Goal: Information Seeking & Learning: Learn about a topic

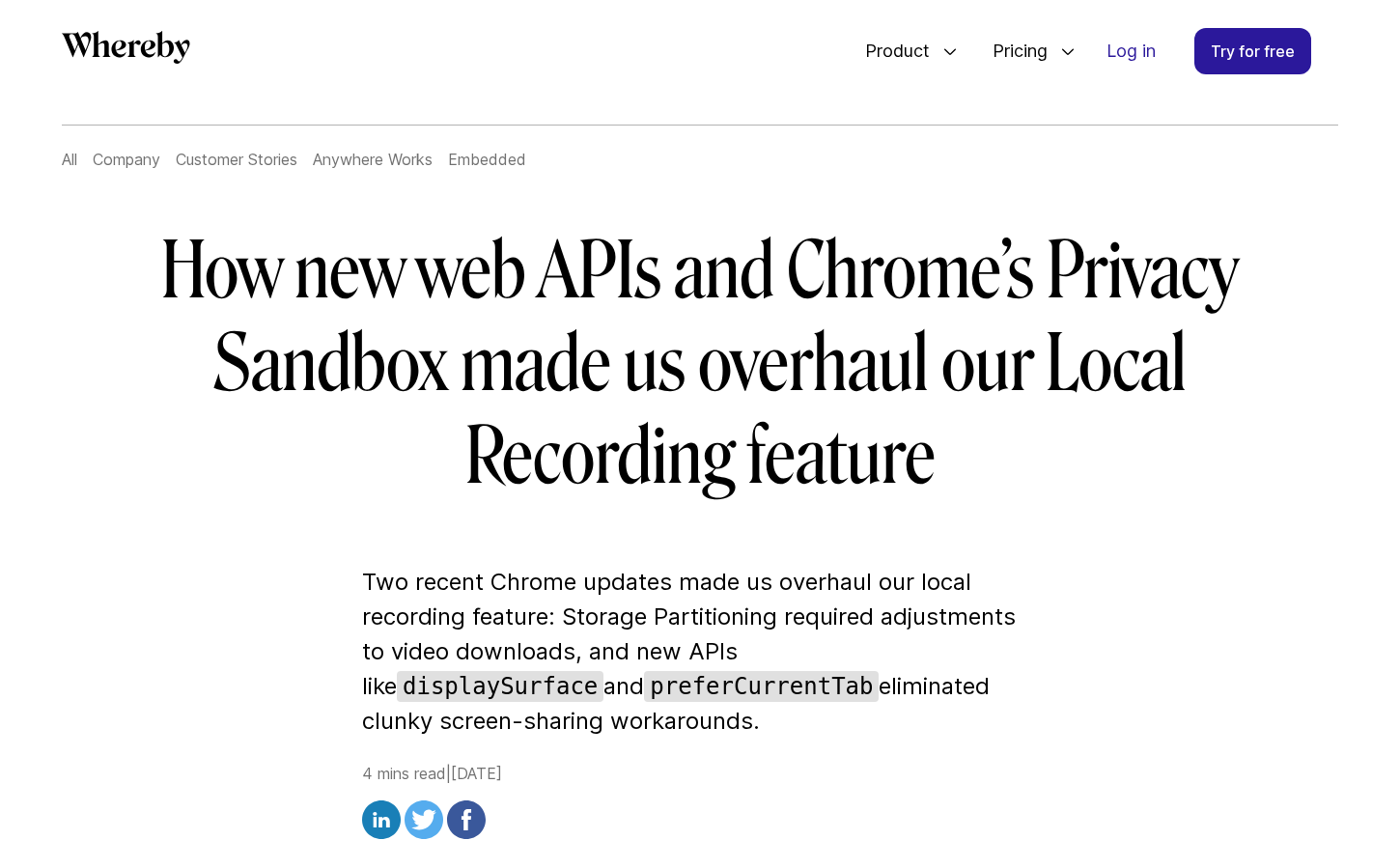
scroll to position [484, 0]
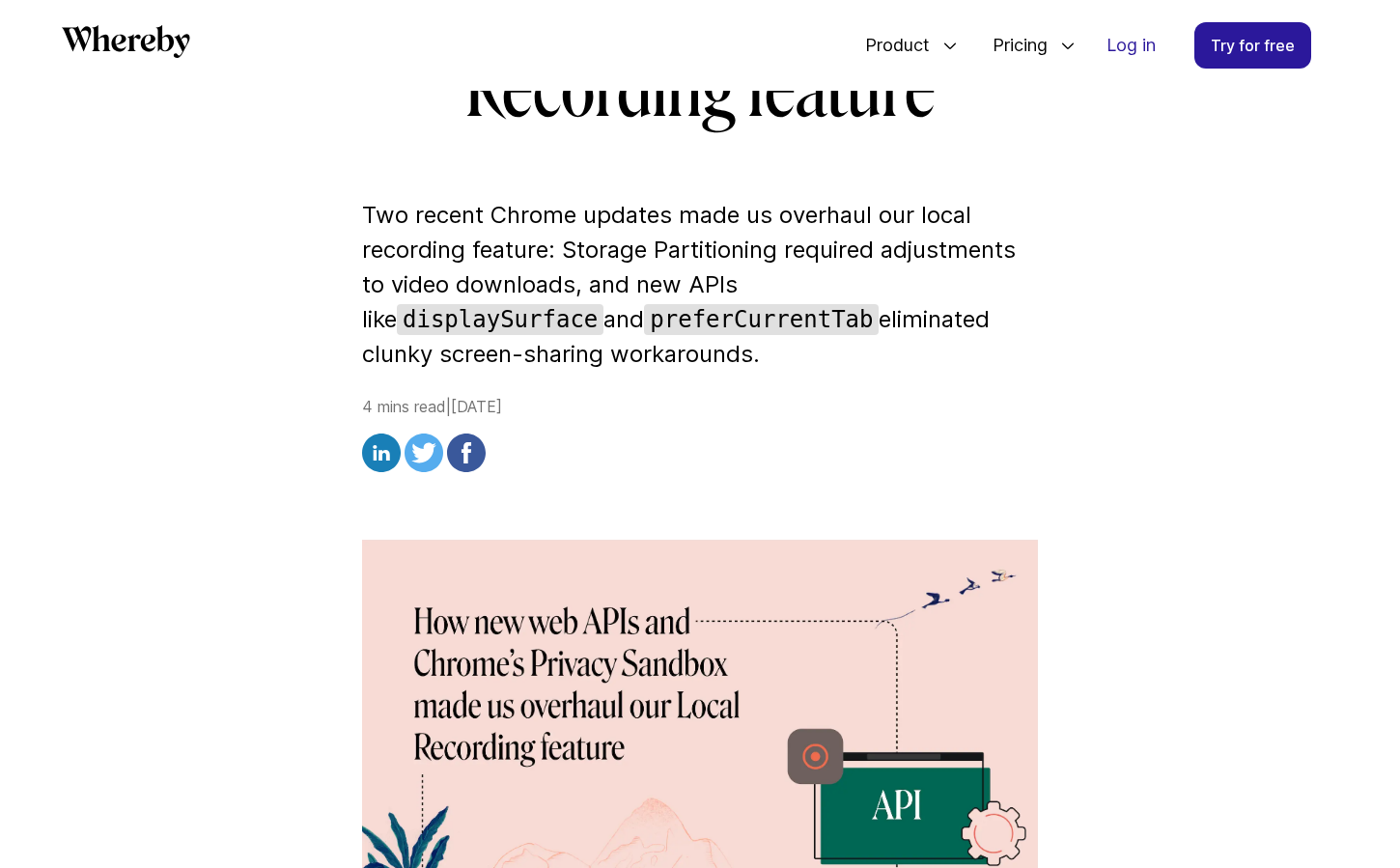
drag, startPoint x: 523, startPoint y: 305, endPoint x: 828, endPoint y: 338, distance: 306.8
click at [828, 338] on p "Two recent Chrome updates made us overhaul our local recording feature: Storage…" at bounding box center [700, 284] width 676 height 174
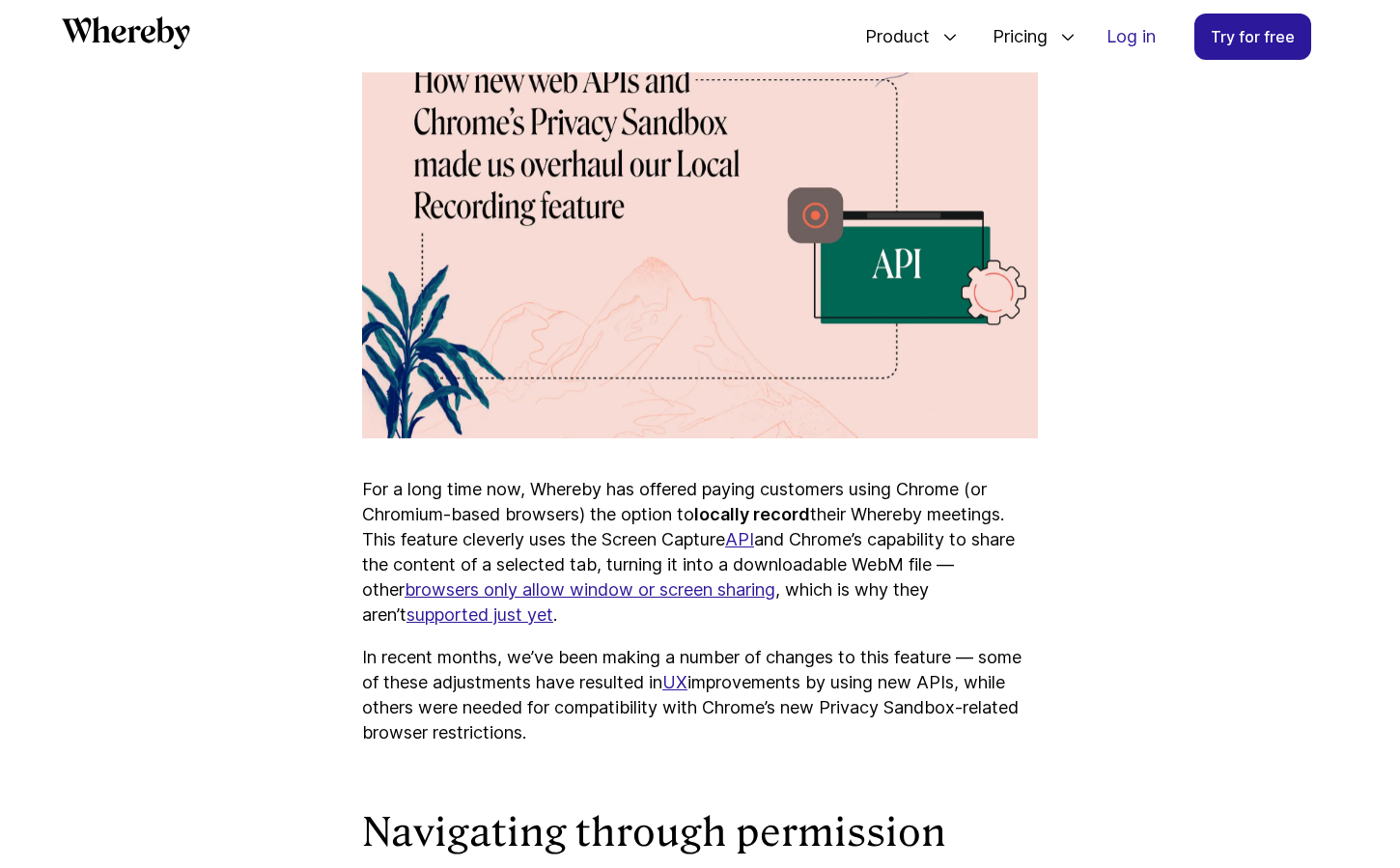
scroll to position [1008, 0]
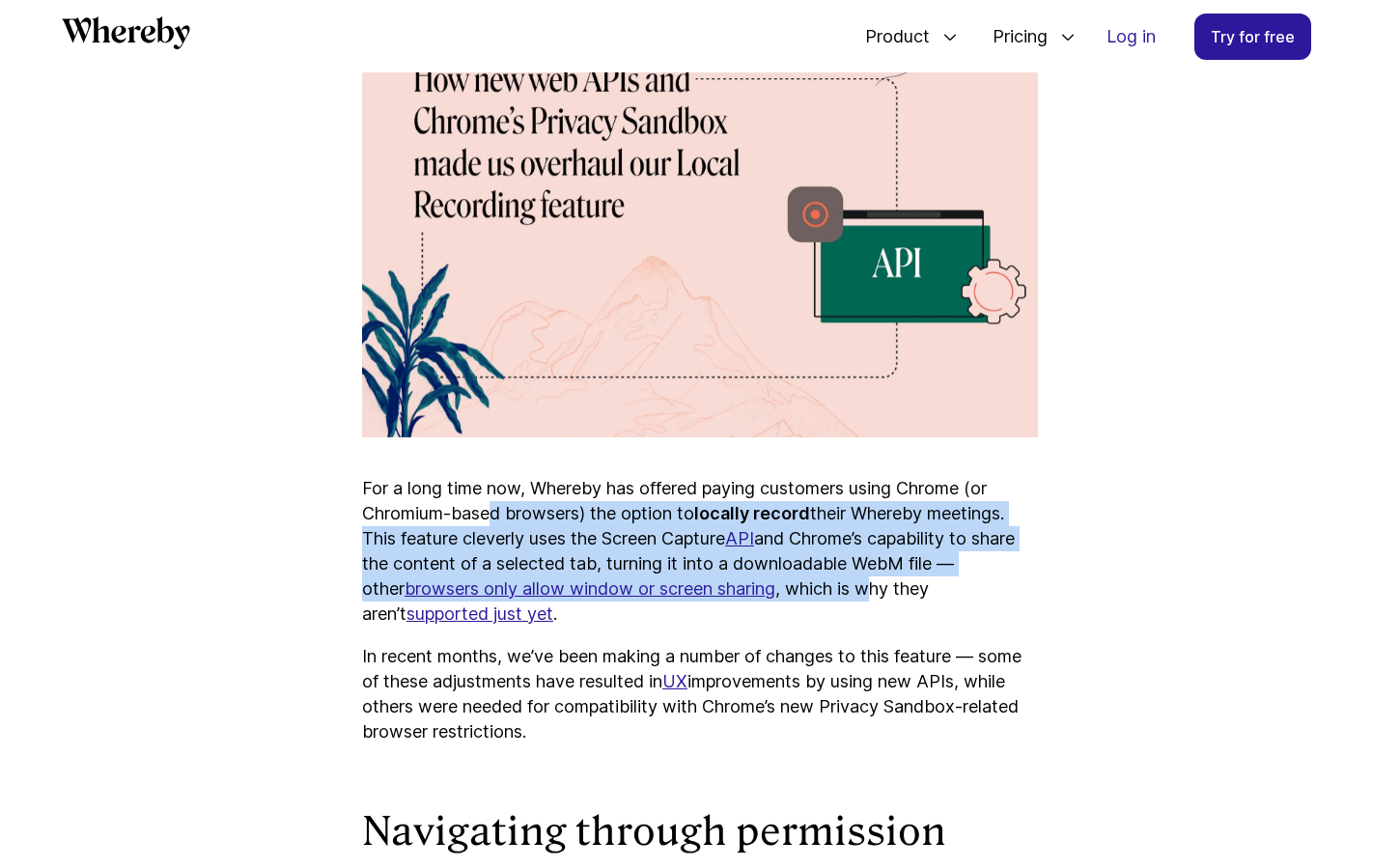
drag, startPoint x: 497, startPoint y: 520, endPoint x: 891, endPoint y: 589, distance: 400.0
click at [891, 588] on p "For a long time now, Whereby has offered paying customers using Chrome (or Chro…" at bounding box center [700, 551] width 676 height 150
click at [891, 589] on p "For a long time now, Whereby has offered paying customers using Chrome (or Chro…" at bounding box center [700, 551] width 676 height 150
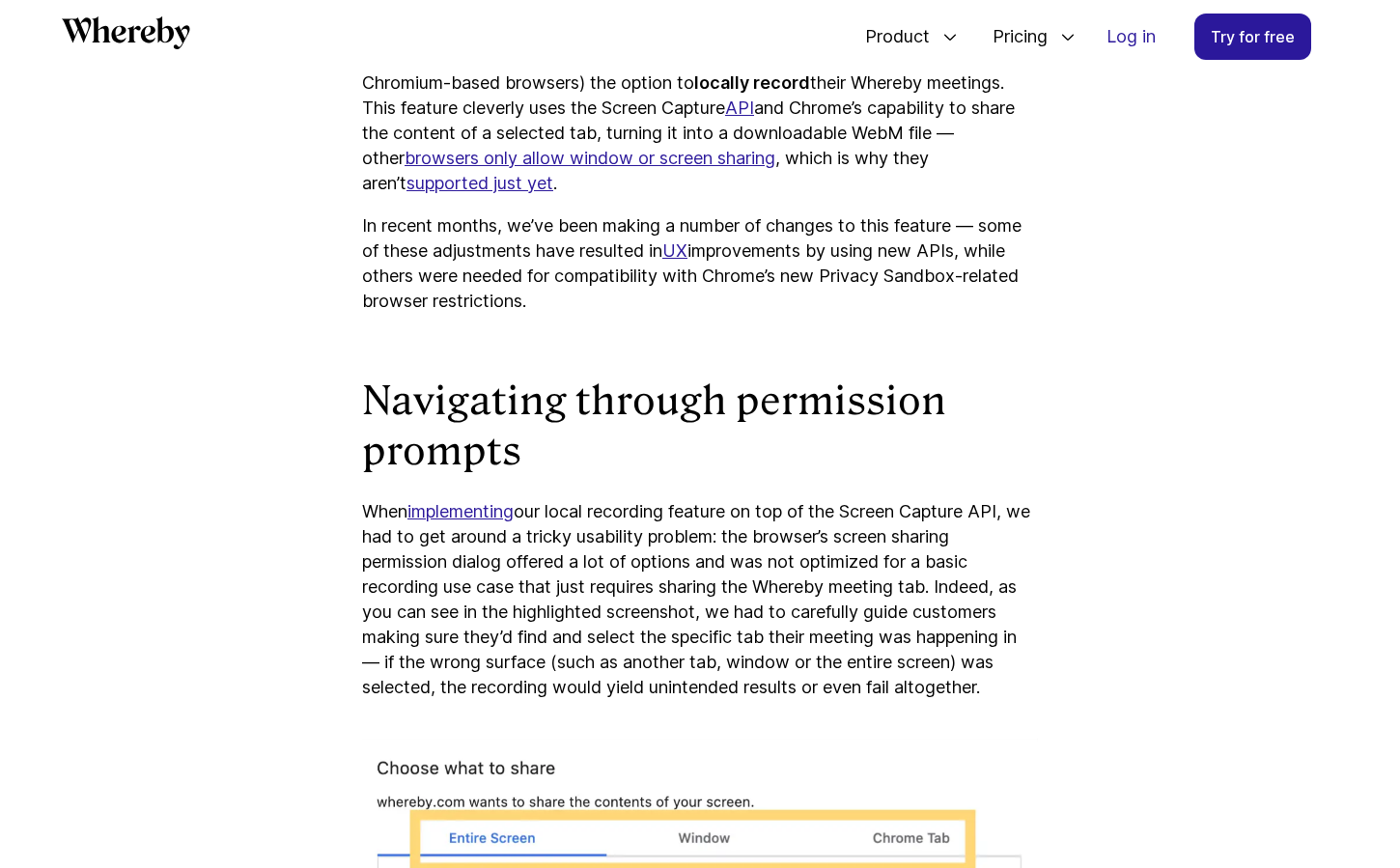
scroll to position [1445, 0]
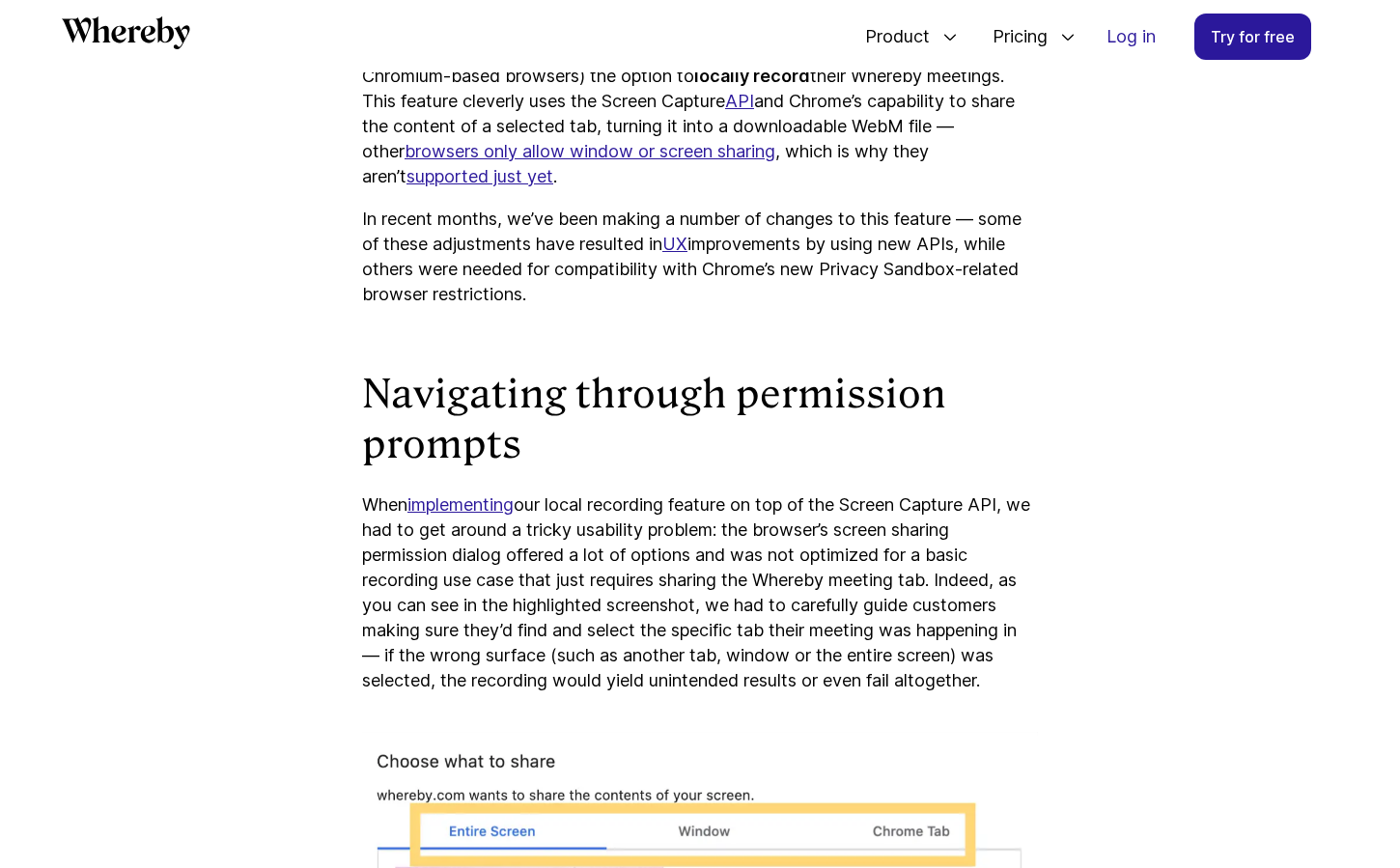
click at [475, 510] on link "implementing" at bounding box center [460, 504] width 106 height 20
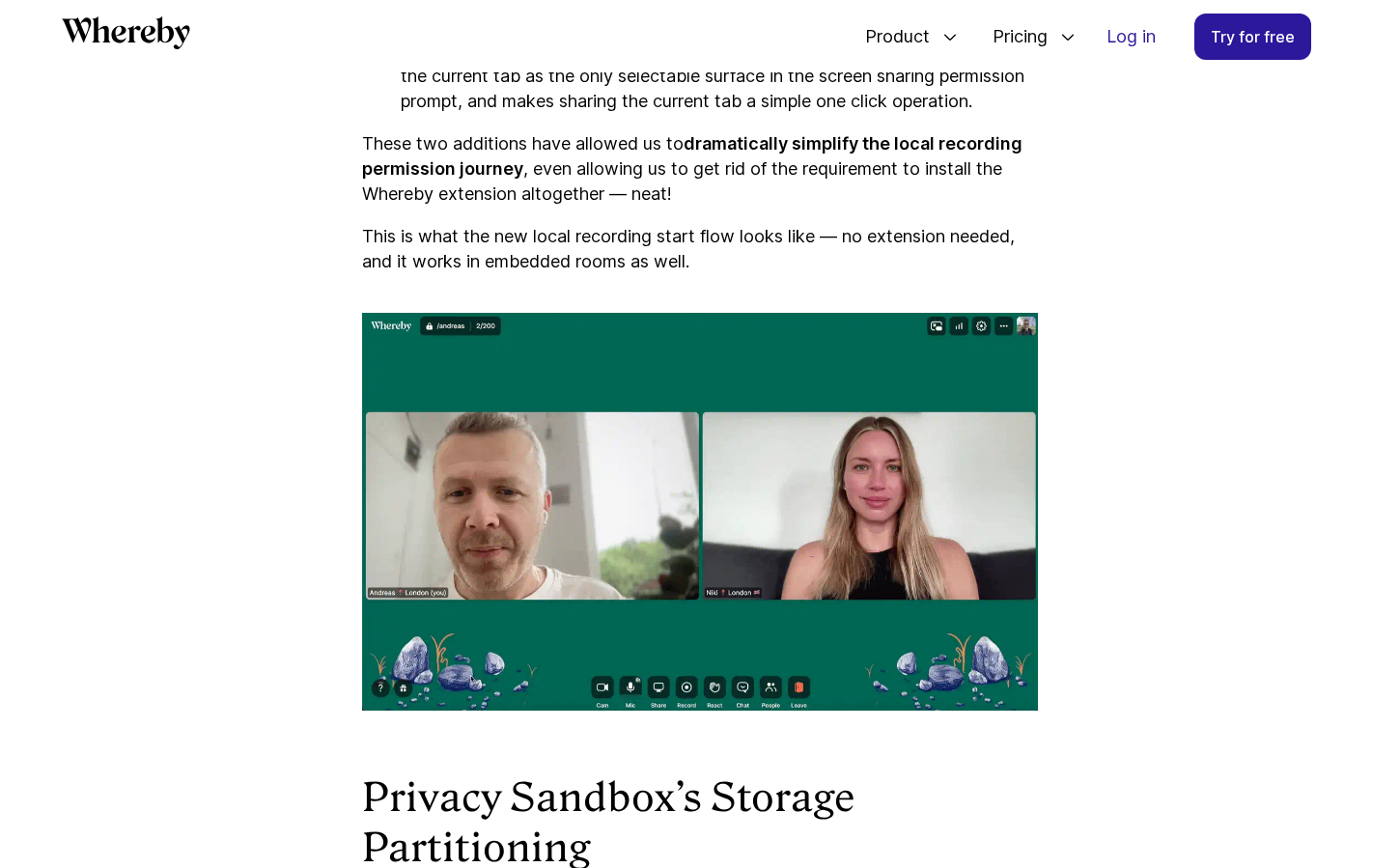
scroll to position [3414, 0]
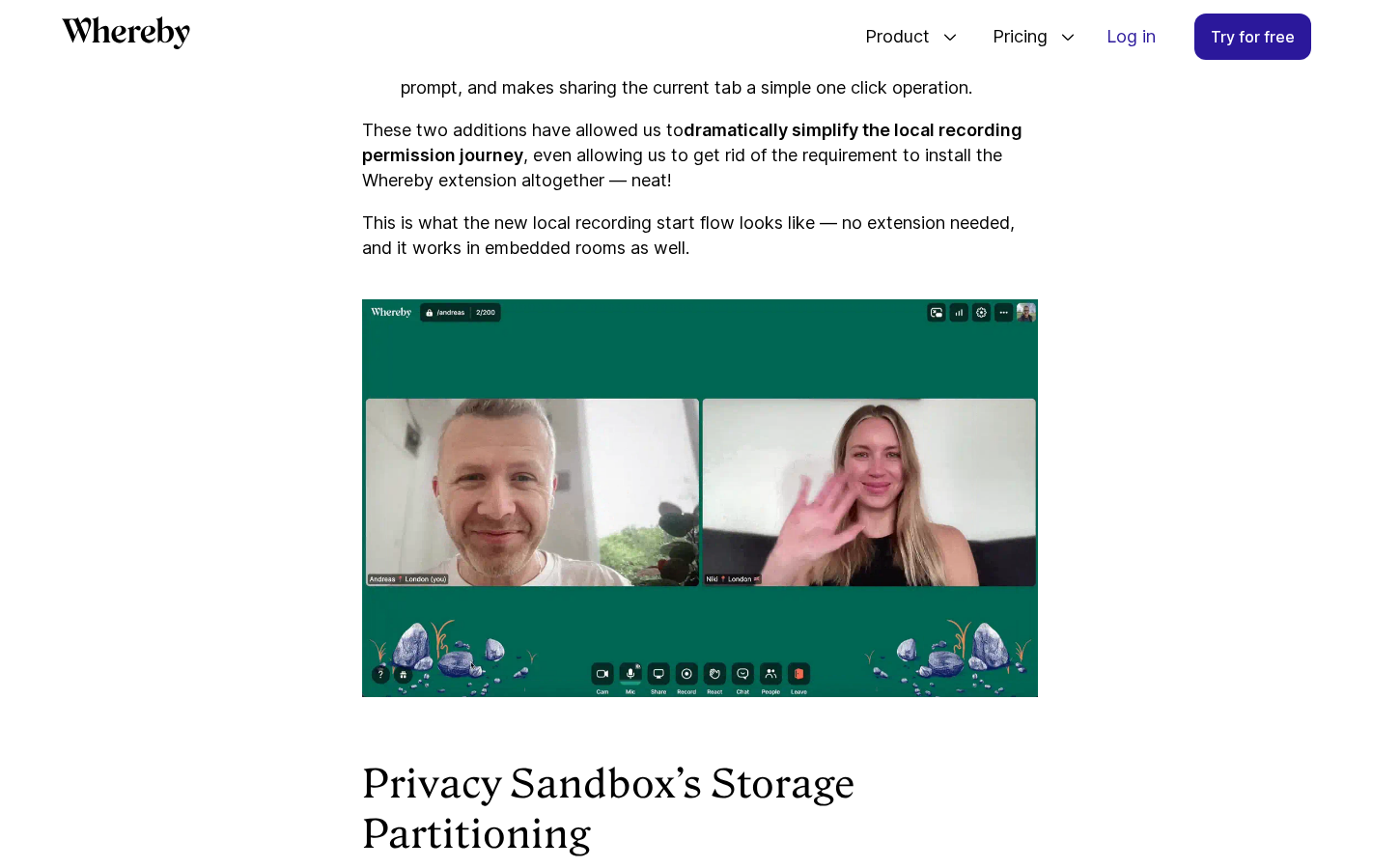
click at [759, 445] on img at bounding box center [700, 498] width 676 height 398
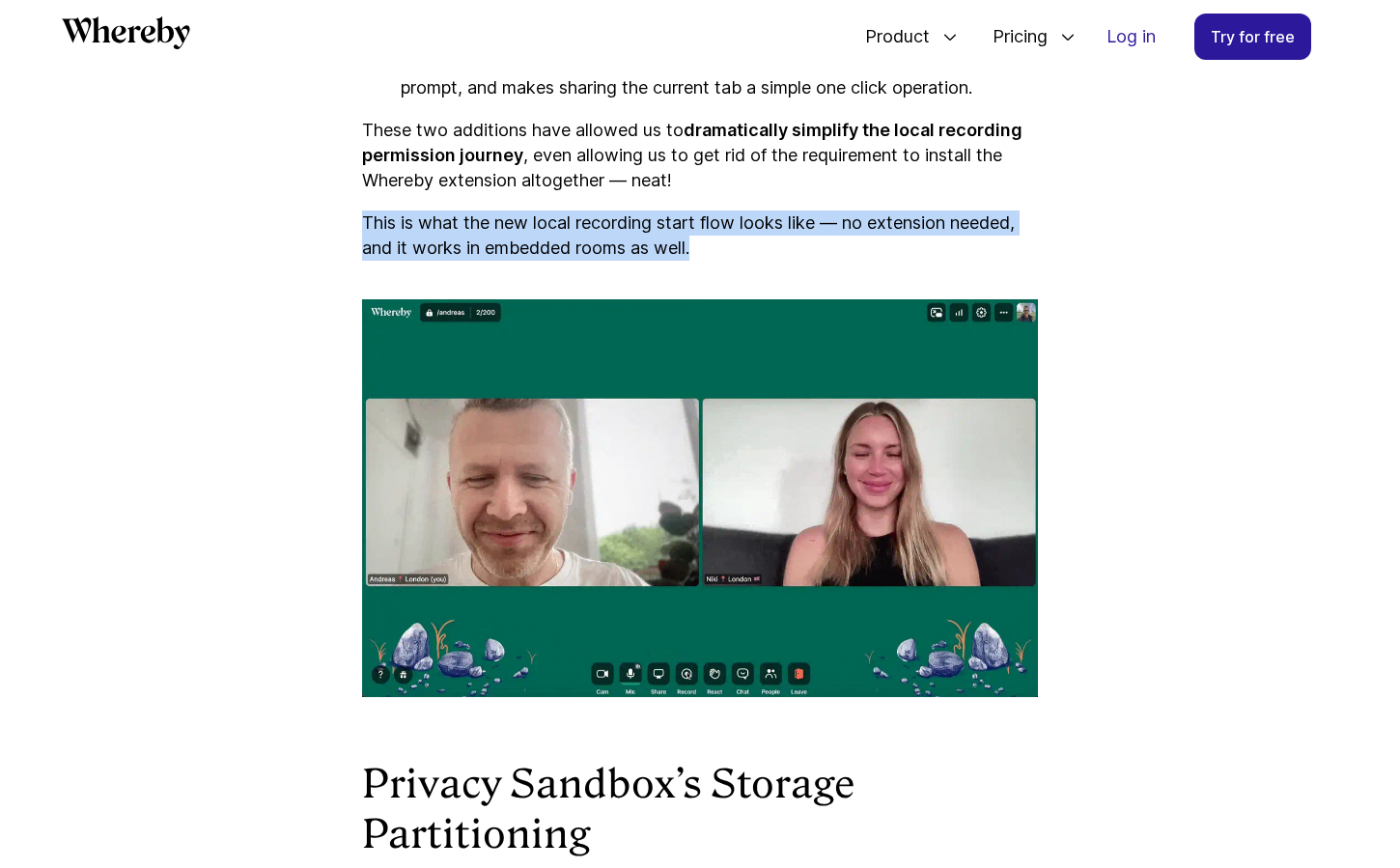
drag, startPoint x: 677, startPoint y: 279, endPoint x: 804, endPoint y: 364, distance: 152.8
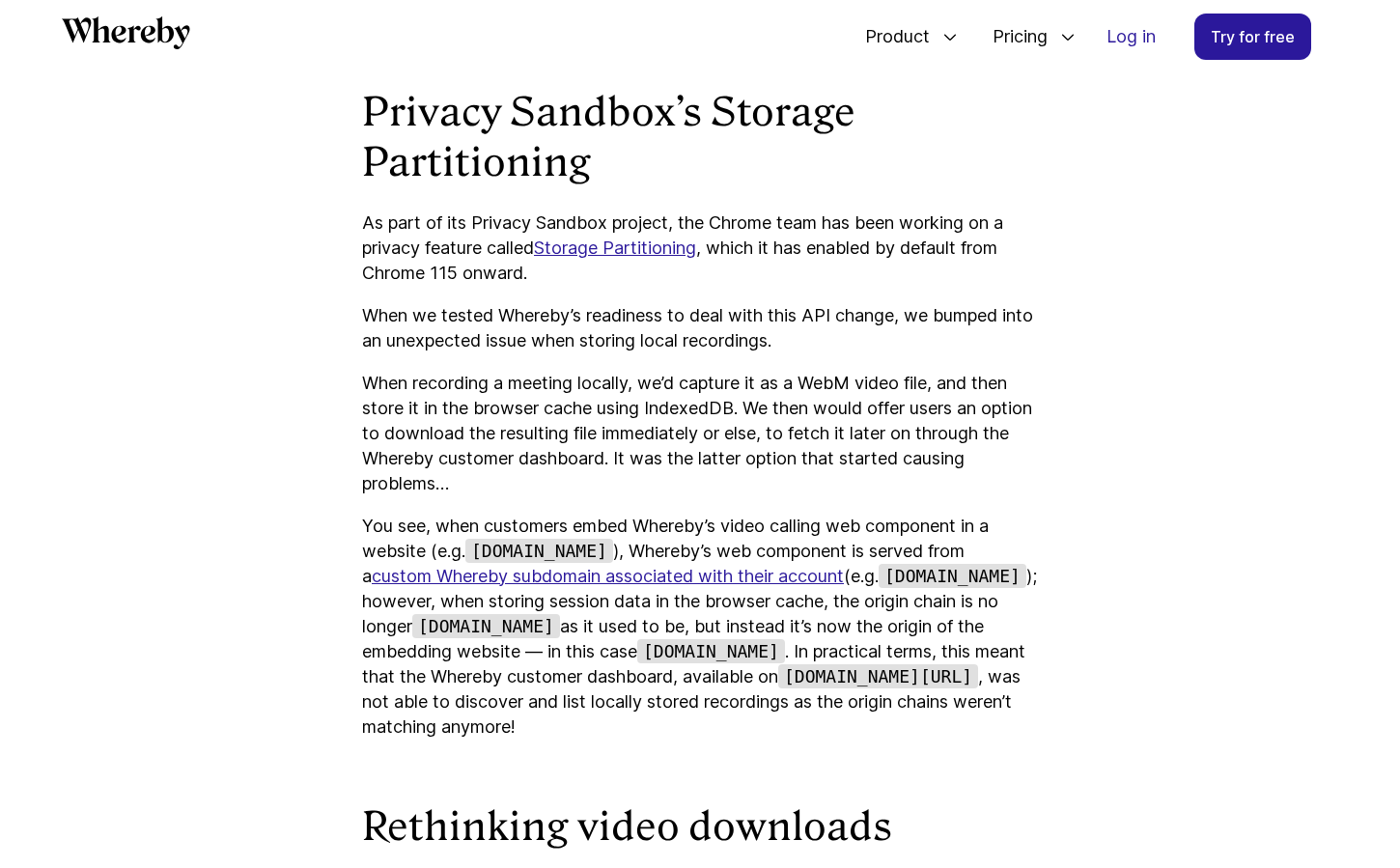
scroll to position [4118, 0]
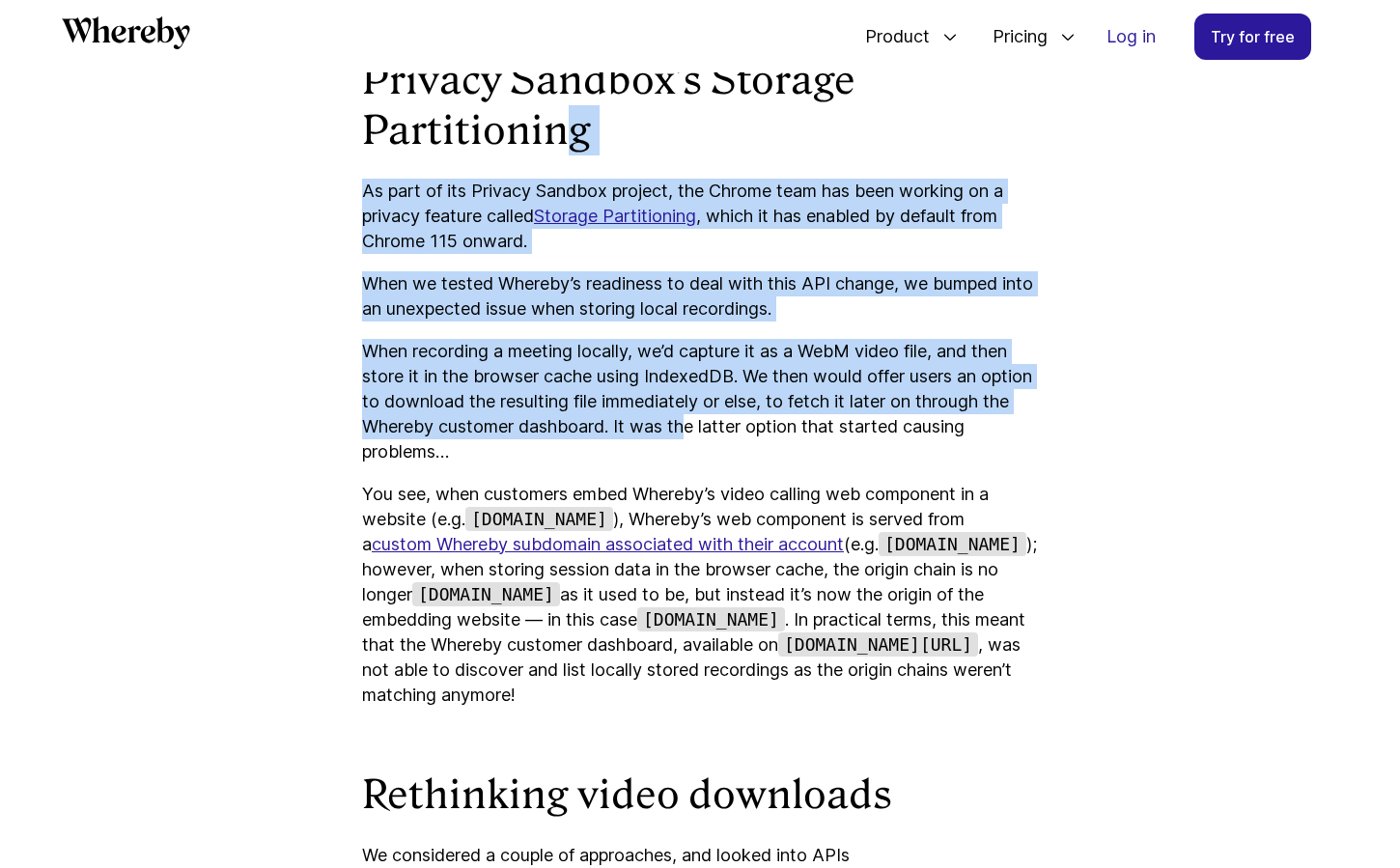
drag, startPoint x: 570, startPoint y: 221, endPoint x: 788, endPoint y: 493, distance: 348.6
click at [803, 447] on p "When recording a meeting locally, we’d capture it as a WebM video file, and the…" at bounding box center [700, 401] width 676 height 125
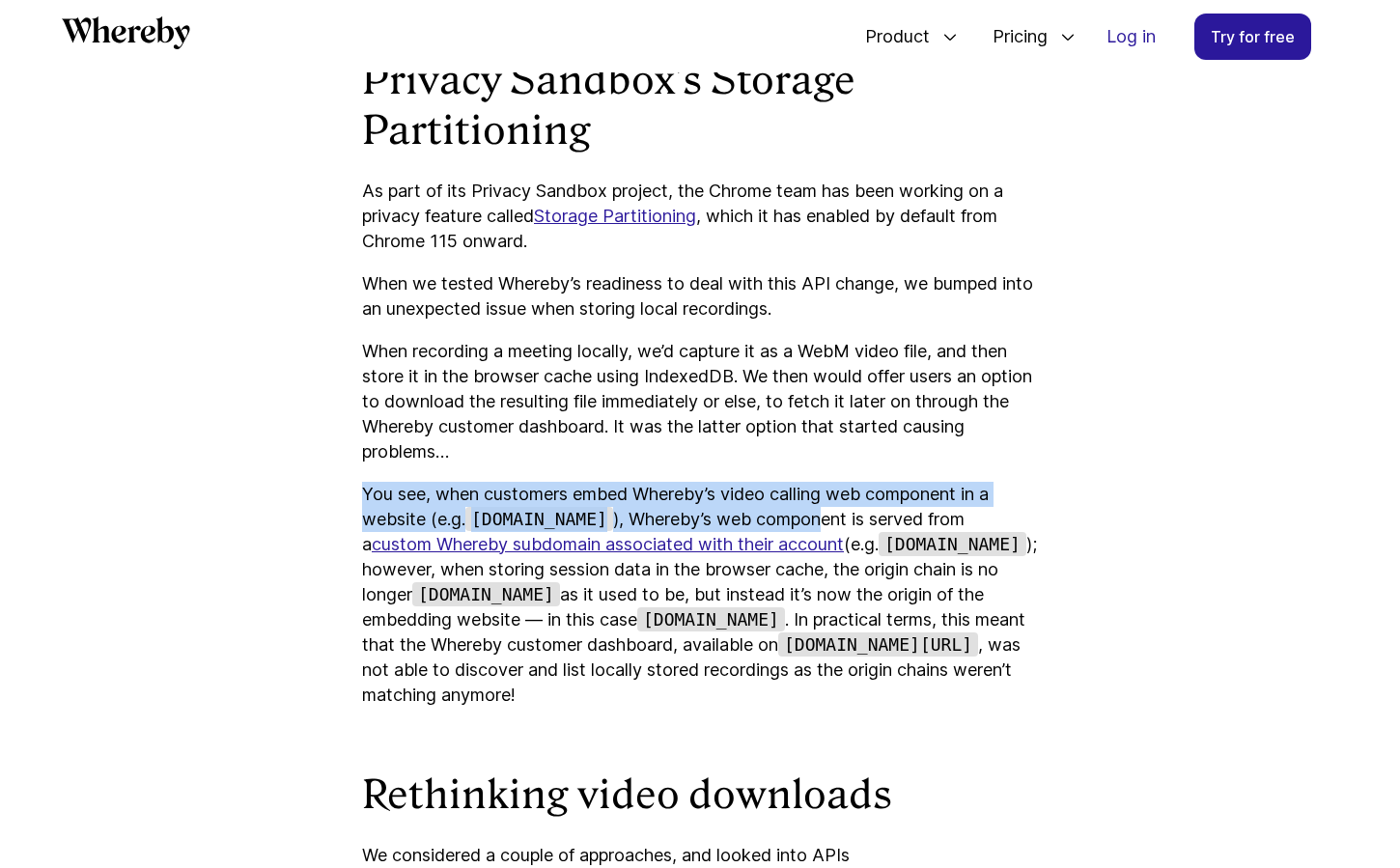
drag, startPoint x: 527, startPoint y: 517, endPoint x: 811, endPoint y: 605, distance: 297.3
click at [811, 605] on p "You see, when customers embed Whereby’s video calling web component in a websit…" at bounding box center [700, 595] width 676 height 226
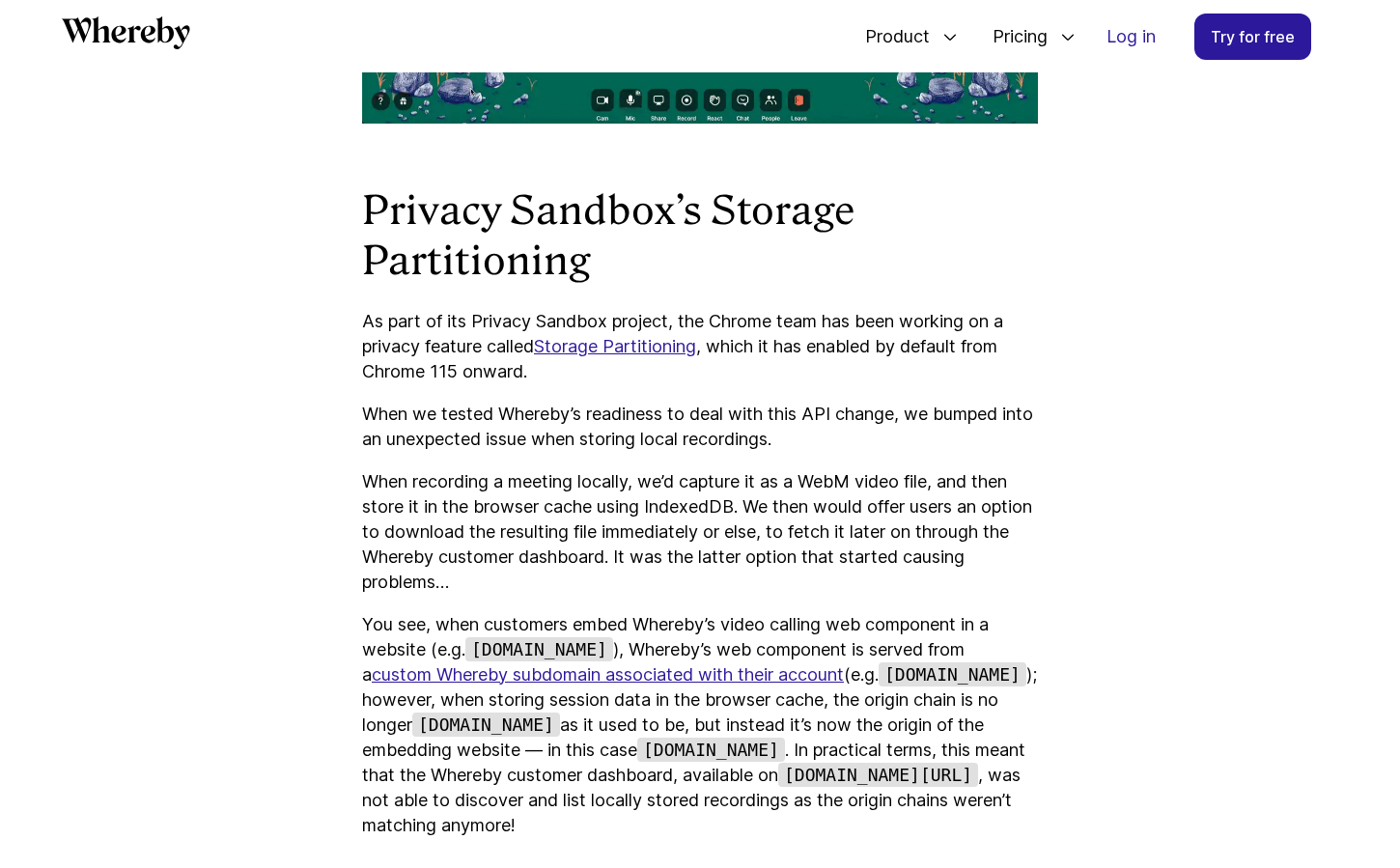
scroll to position [2394, 0]
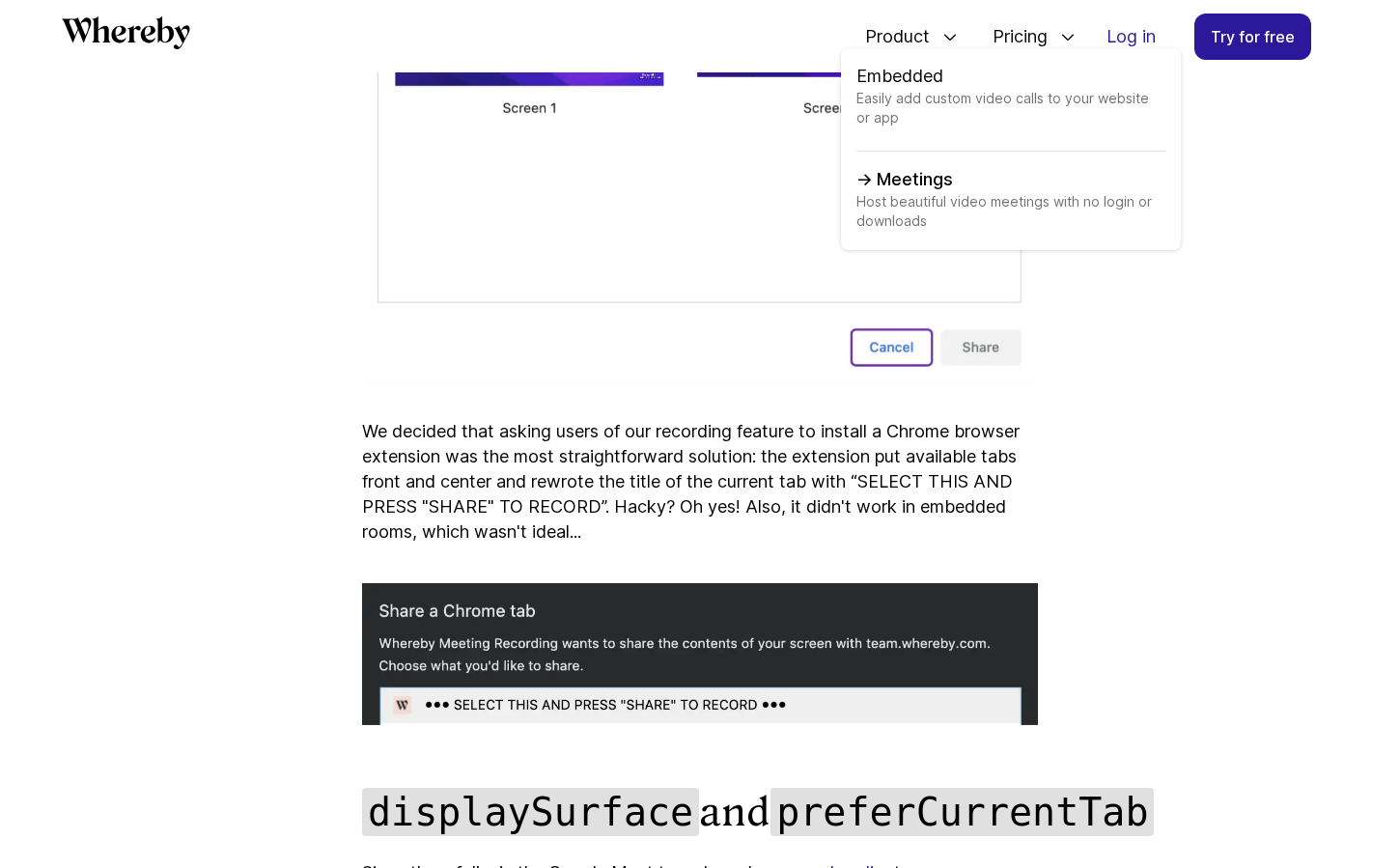
click at [907, 181] on link "Meetings Host beautiful video meetings with no login or downloads" at bounding box center [1011, 201] width 309 height 68
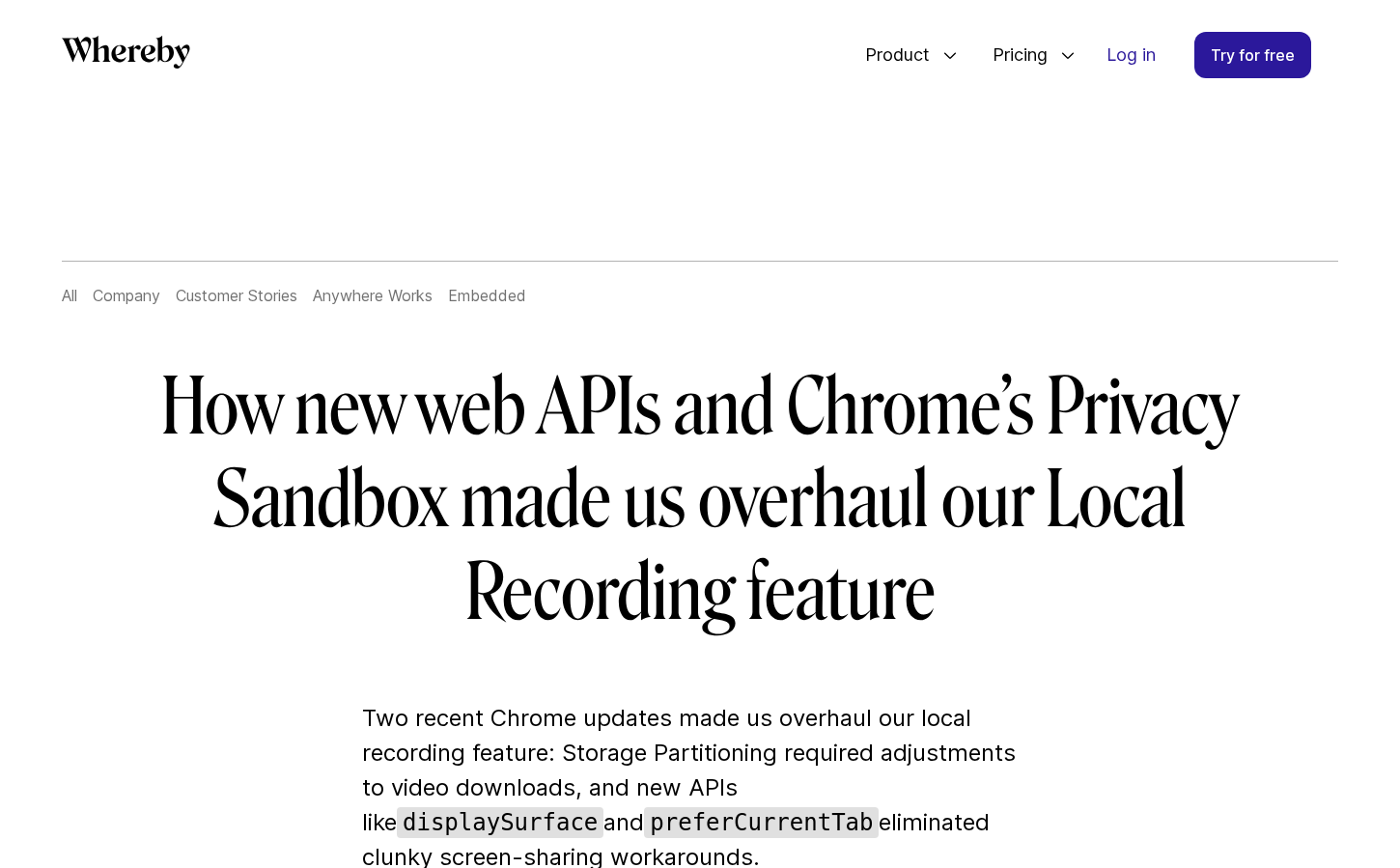
click at [595, 542] on h1 "How new web APIs and Chrome’s Privacy Sandbox made us overhaul our Local Record…" at bounding box center [700, 499] width 1113 height 278
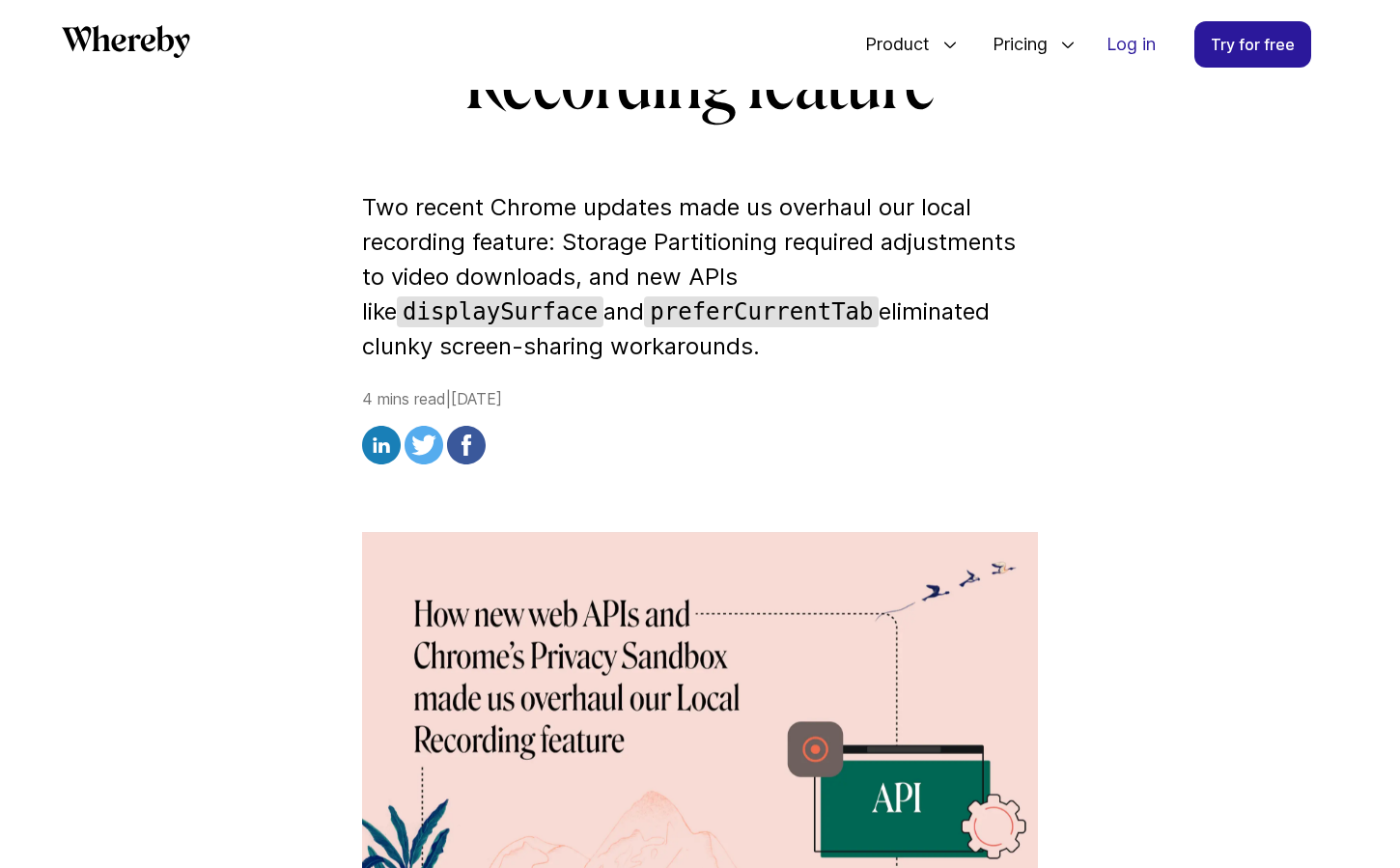
scroll to position [489, 0]
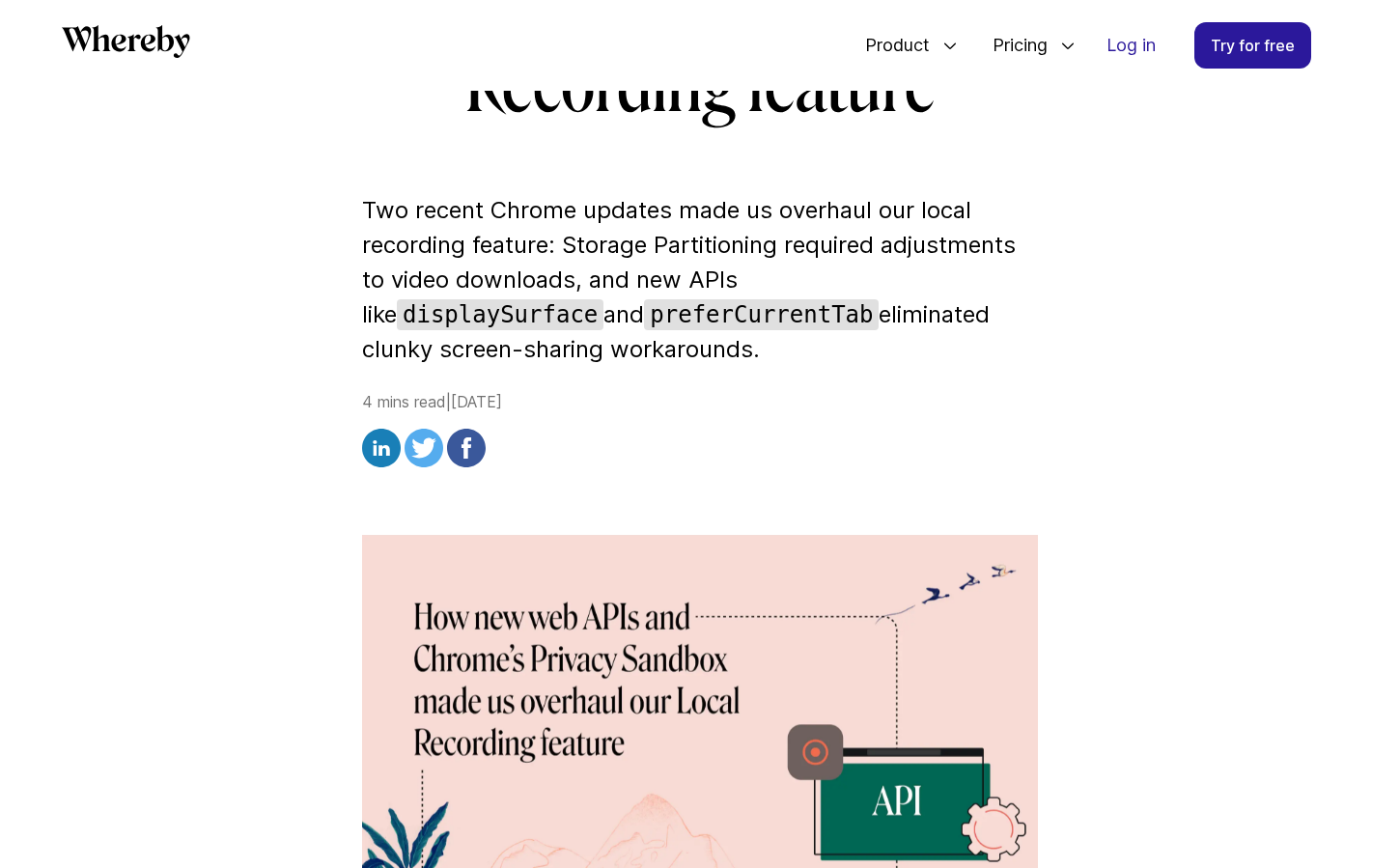
click at [644, 314] on code "preferCurrentTab" at bounding box center [762, 315] width 235 height 31
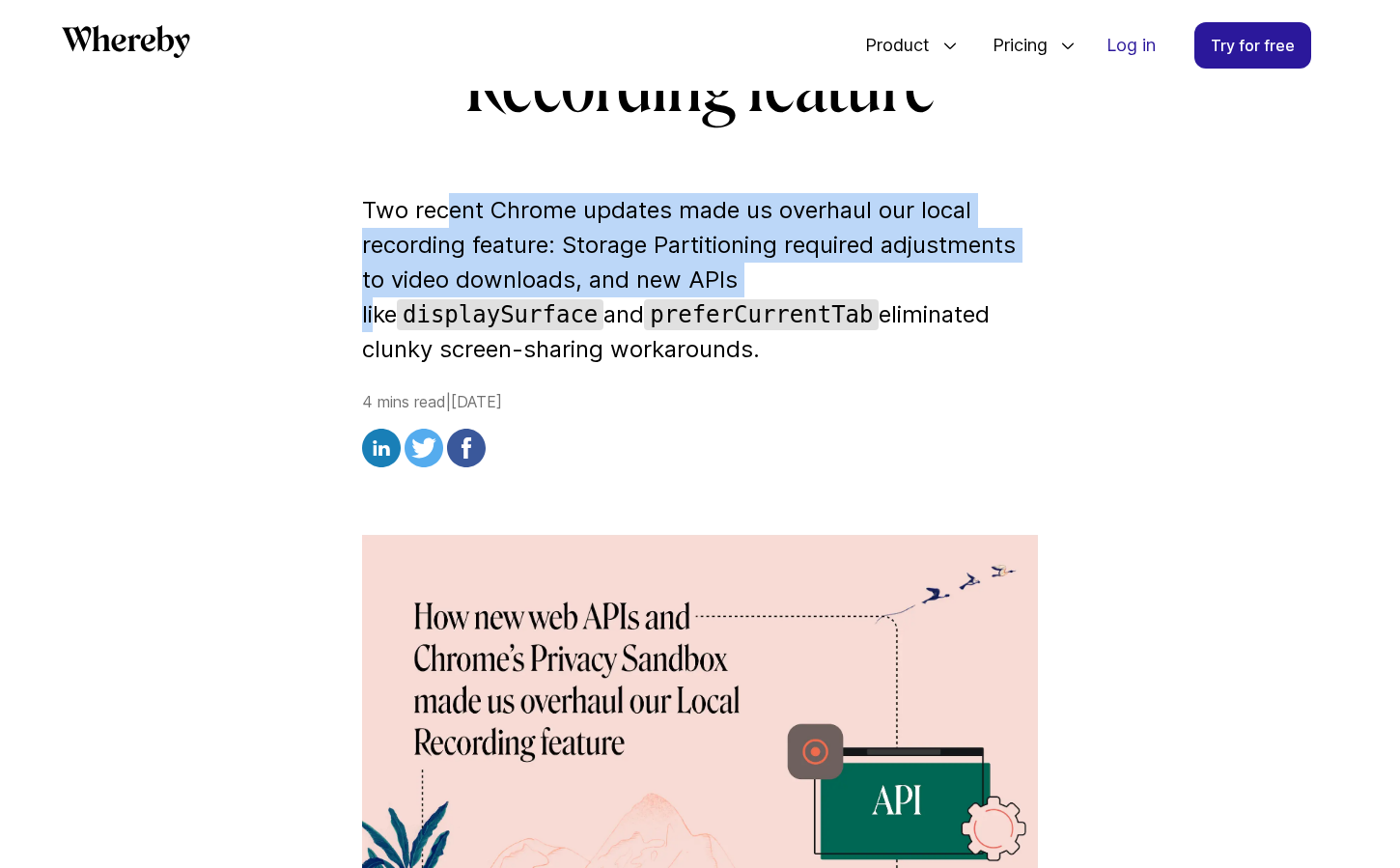
drag, startPoint x: 450, startPoint y: 222, endPoint x: 758, endPoint y: 264, distance: 310.9
click at [758, 264] on p "Two recent Chrome updates made us overhaul our local recording feature: Storage…" at bounding box center [700, 279] width 676 height 174
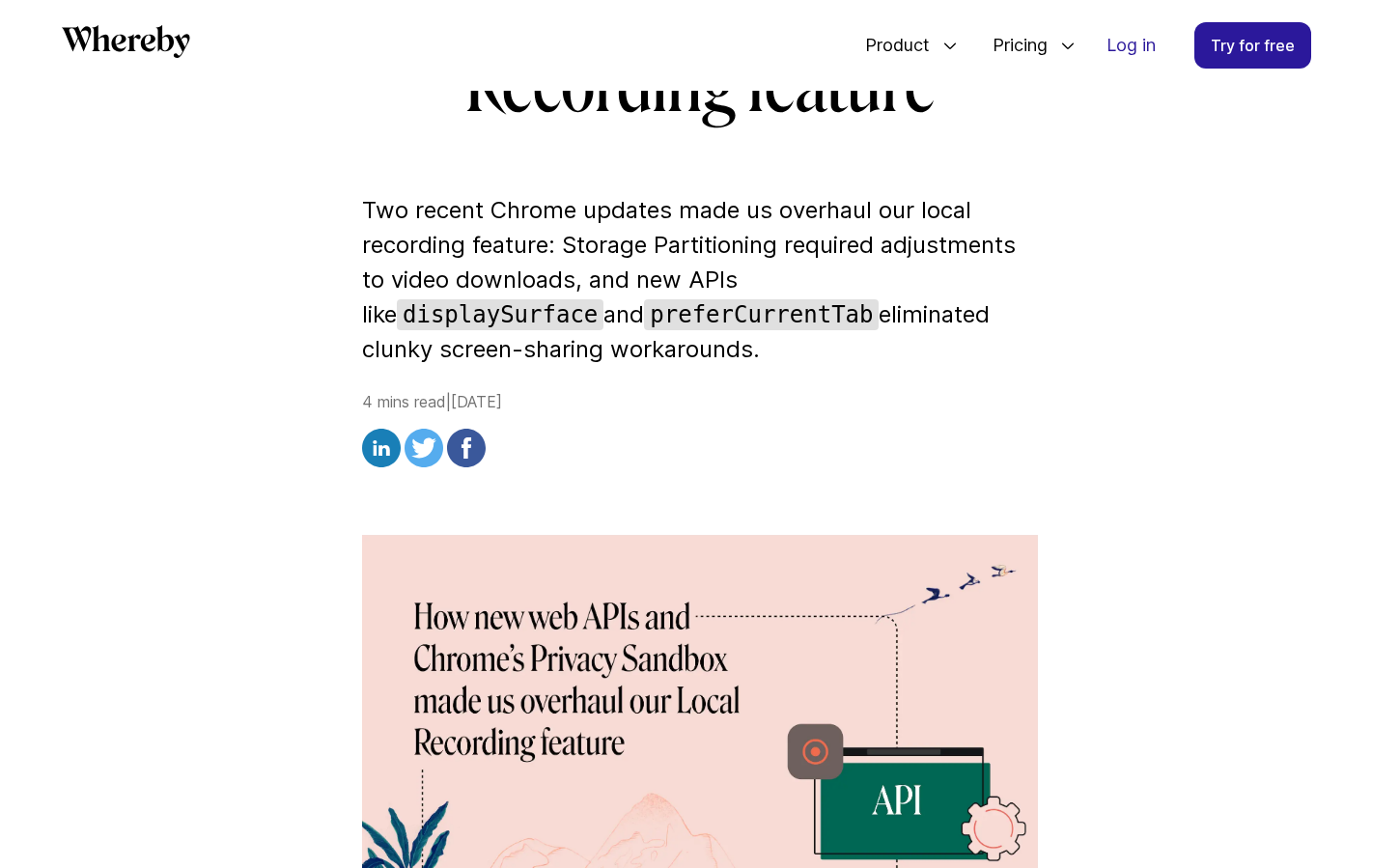
click at [536, 391] on div "4 mins read | Thu 13 June 2024" at bounding box center [700, 432] width 676 height 83
drag, startPoint x: 536, startPoint y: 391, endPoint x: 691, endPoint y: 400, distance: 155.3
click at [691, 400] on div "4 mins read | Thu 13 June 2024" at bounding box center [700, 432] width 676 height 83
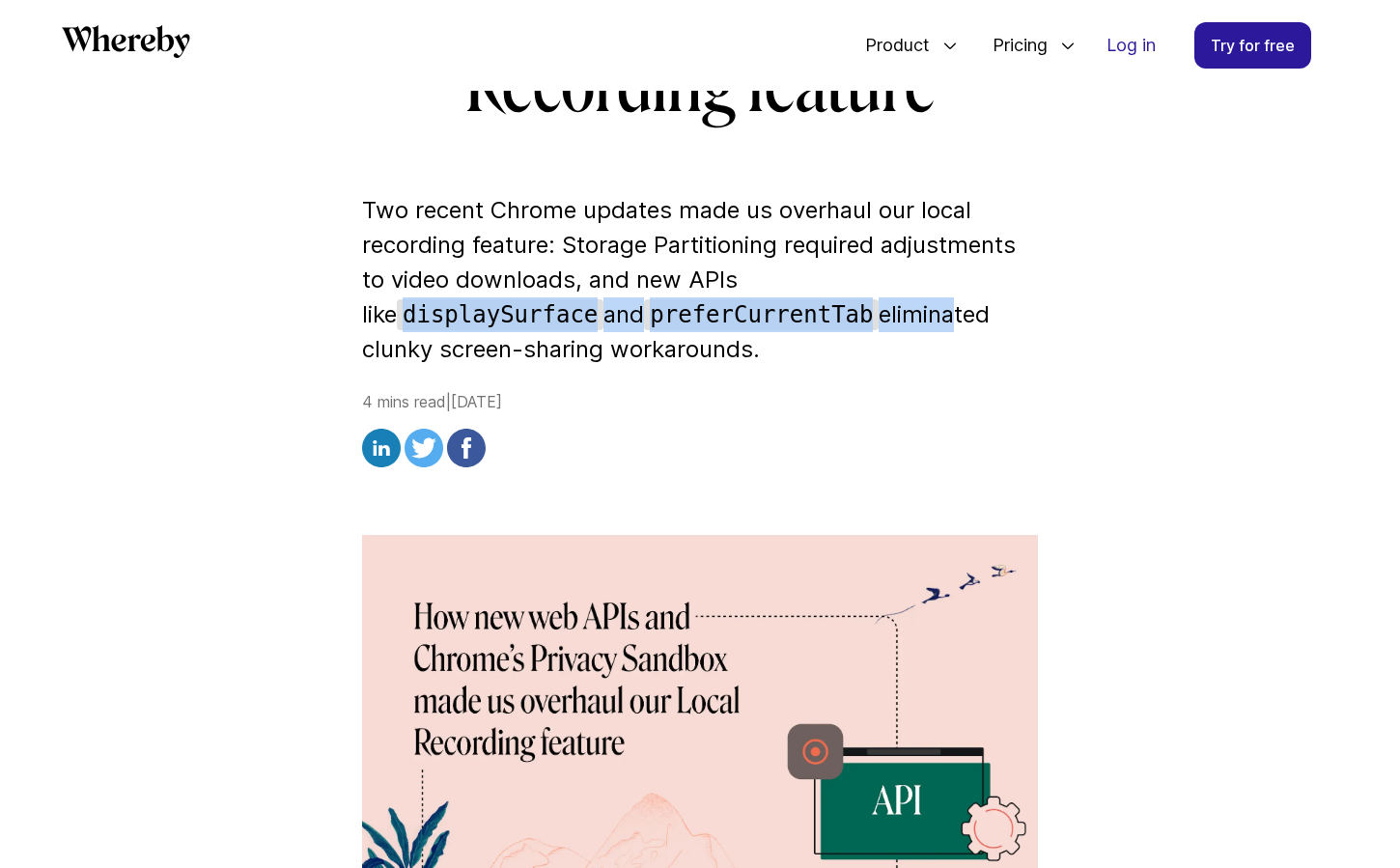
drag, startPoint x: 793, startPoint y: 283, endPoint x: 725, endPoint y: 313, distance: 74.3
click at [725, 313] on p "Two recent Chrome updates made us overhaul our local recording feature: Storage…" at bounding box center [700, 279] width 676 height 174
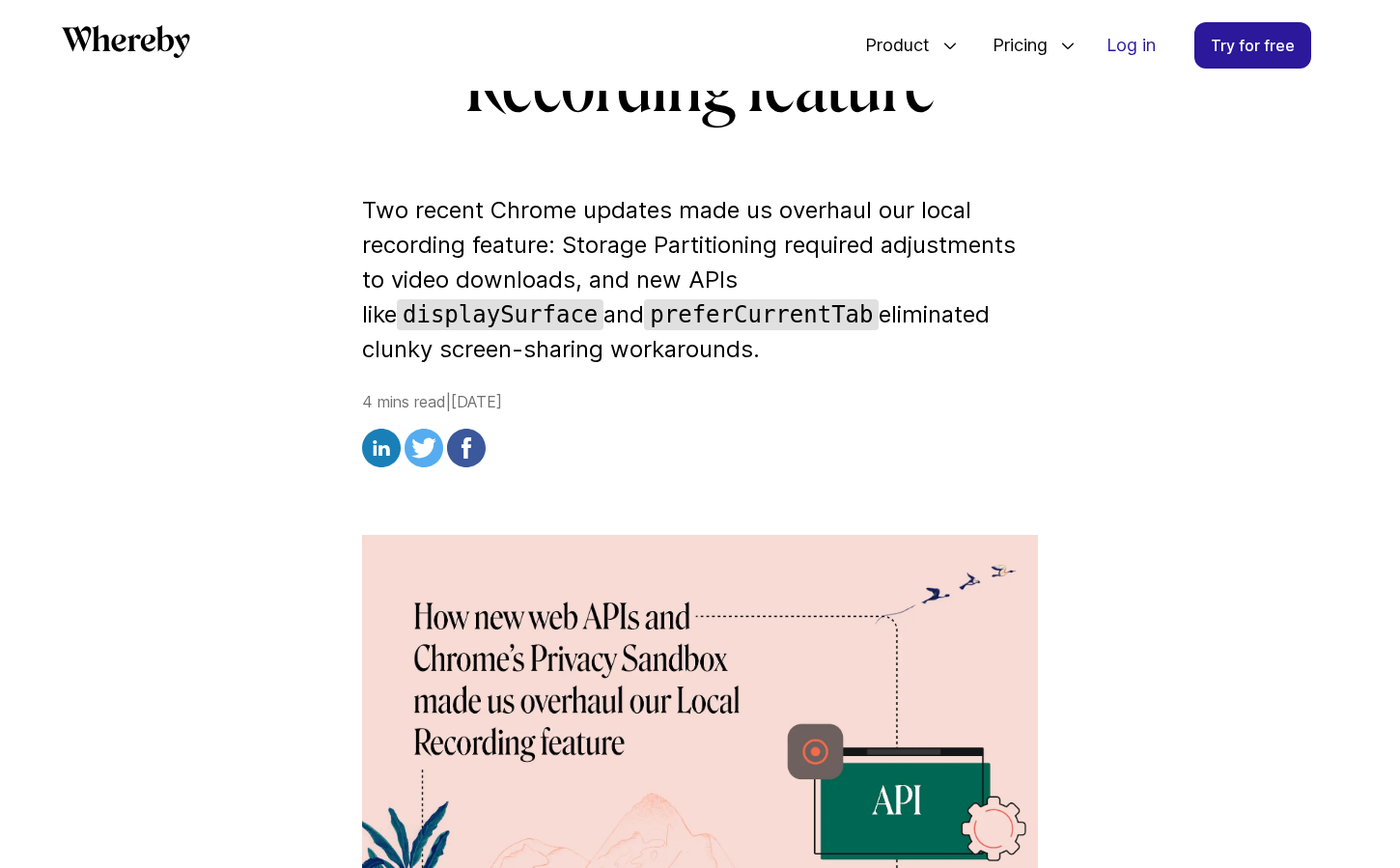
drag, startPoint x: 663, startPoint y: 313, endPoint x: 798, endPoint y: 338, distance: 137.3
click at [798, 338] on p "Two recent Chrome updates made us overhaul our local recording feature: Storage…" at bounding box center [700, 279] width 676 height 174
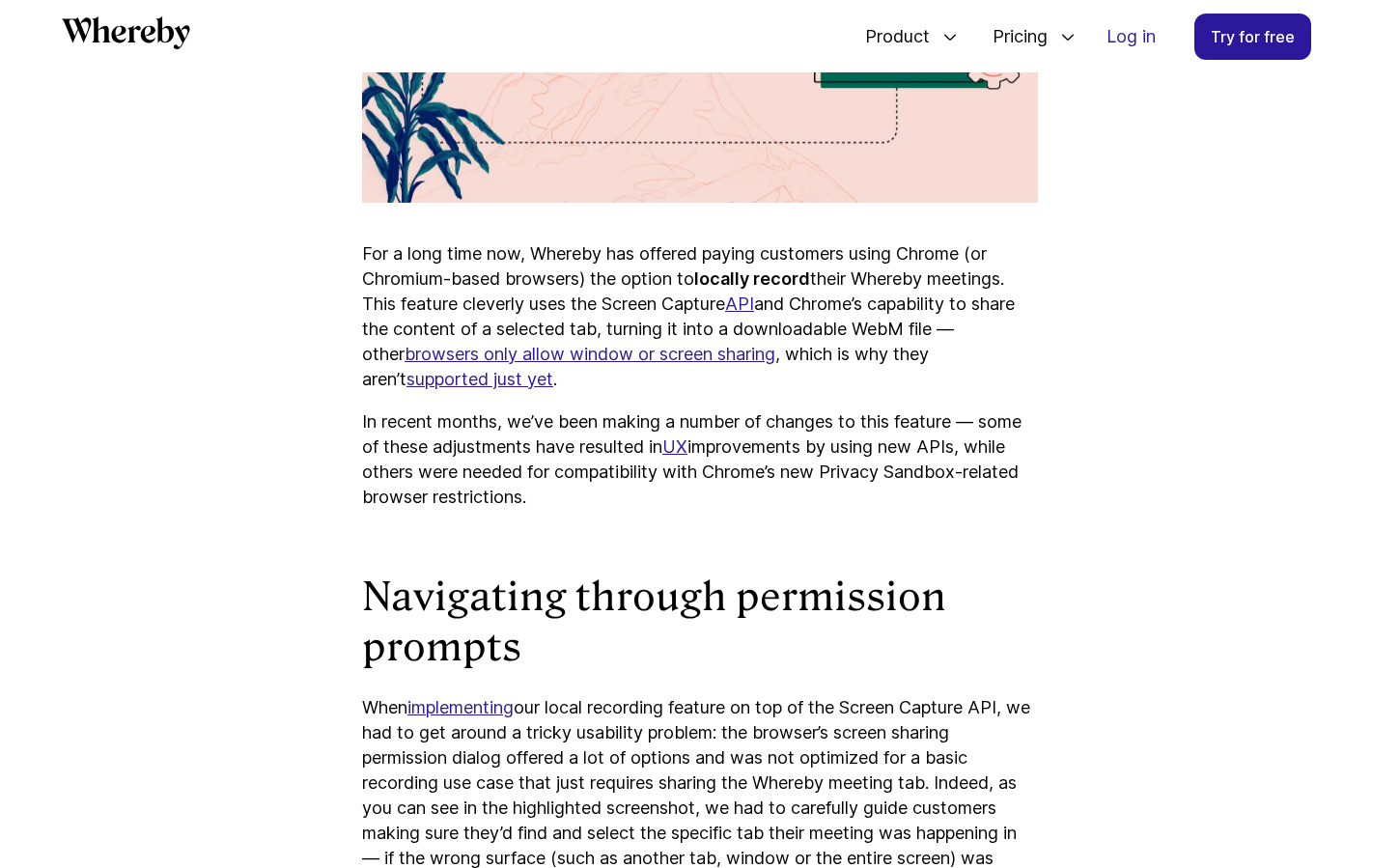
scroll to position [1325, 0]
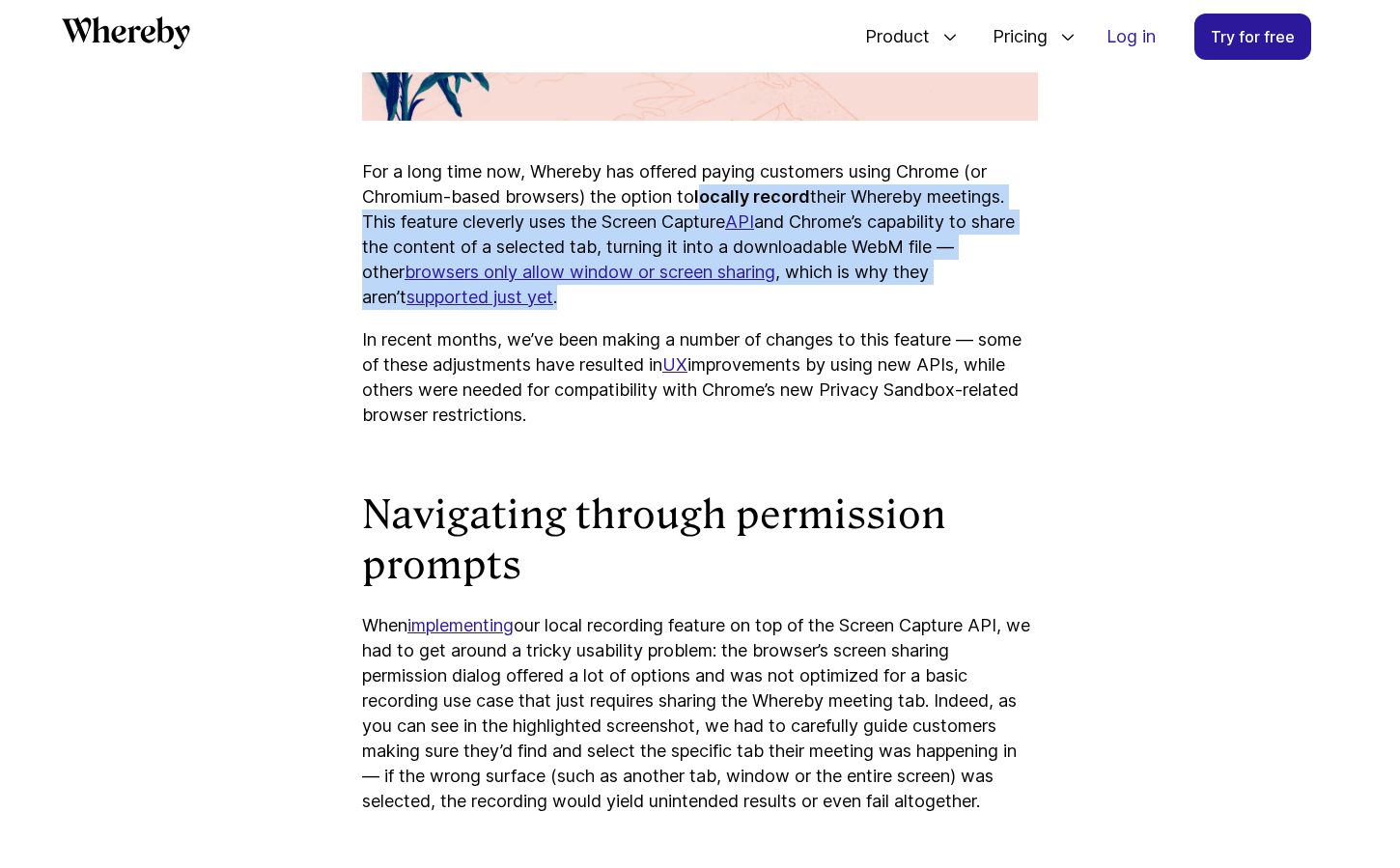
drag, startPoint x: 714, startPoint y: 190, endPoint x: 920, endPoint y: 290, distance: 229.0
click at [920, 290] on p "For a long time now, Whereby has offered paying customers using Chrome (or Chro…" at bounding box center [700, 234] width 676 height 150
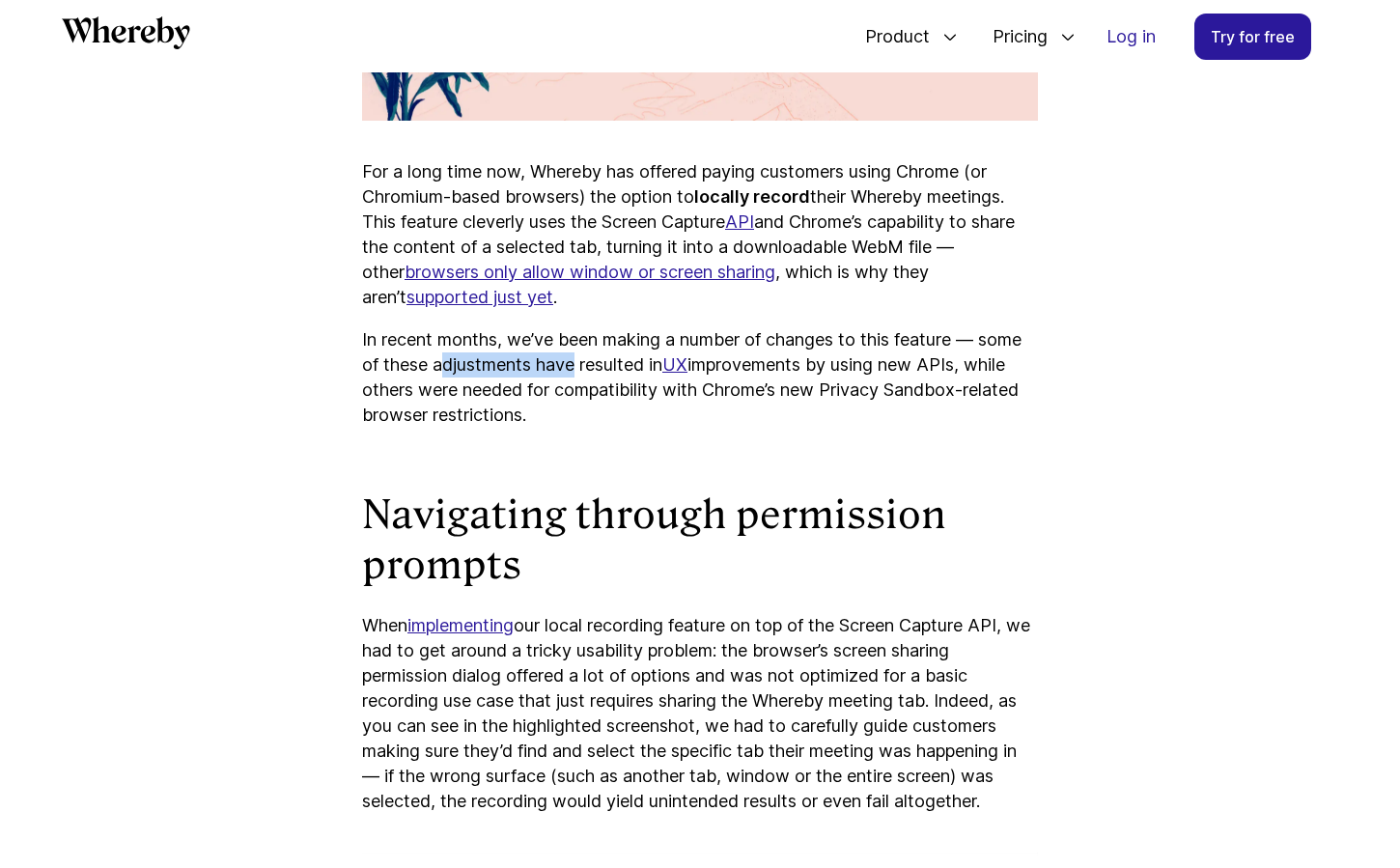
drag, startPoint x: 447, startPoint y: 354, endPoint x: 593, endPoint y: 354, distance: 146.0
click at [592, 354] on p "In recent months, we’ve been making a number of changes to this feature — some …" at bounding box center [700, 377] width 676 height 101
click at [685, 365] on link "UX" at bounding box center [675, 364] width 25 height 20
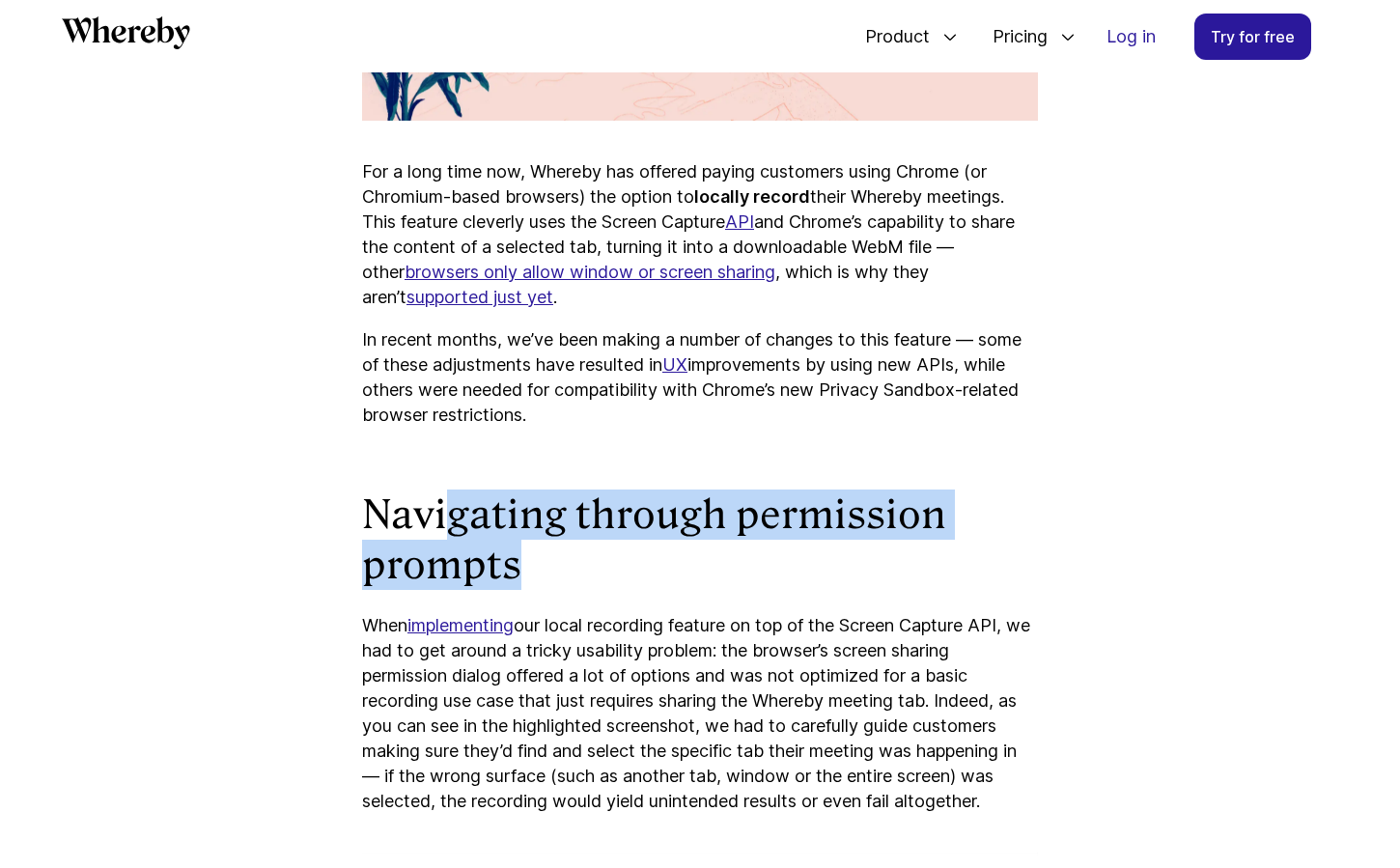
drag, startPoint x: 440, startPoint y: 509, endPoint x: 678, endPoint y: 545, distance: 240.7
click at [676, 545] on h2 "Navigating through permission prompts" at bounding box center [700, 540] width 676 height 101
click at [678, 545] on h2 "Navigating through permission prompts" at bounding box center [700, 540] width 676 height 101
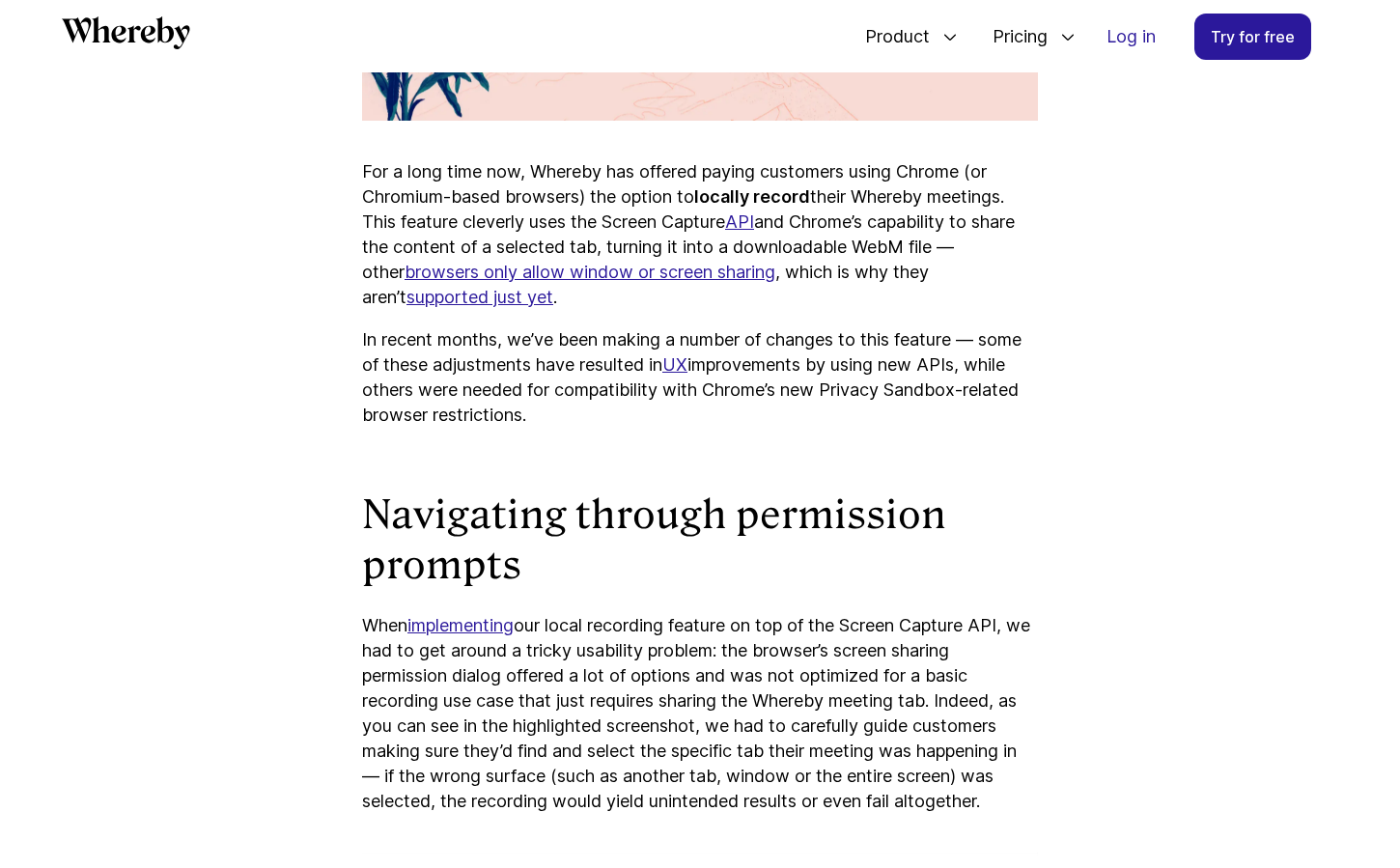
click at [461, 625] on link "implementing" at bounding box center [460, 625] width 106 height 20
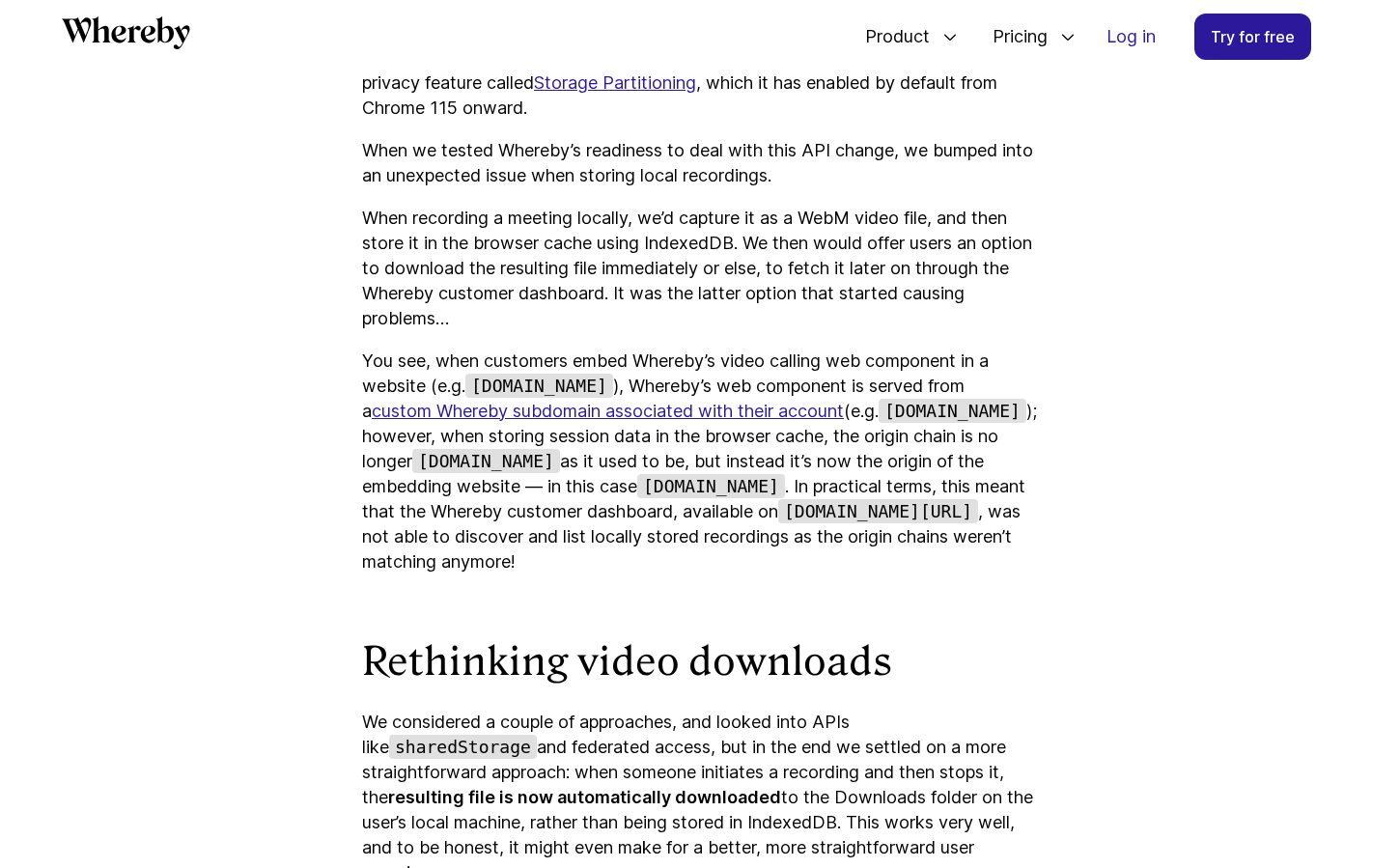
scroll to position [4260, 0]
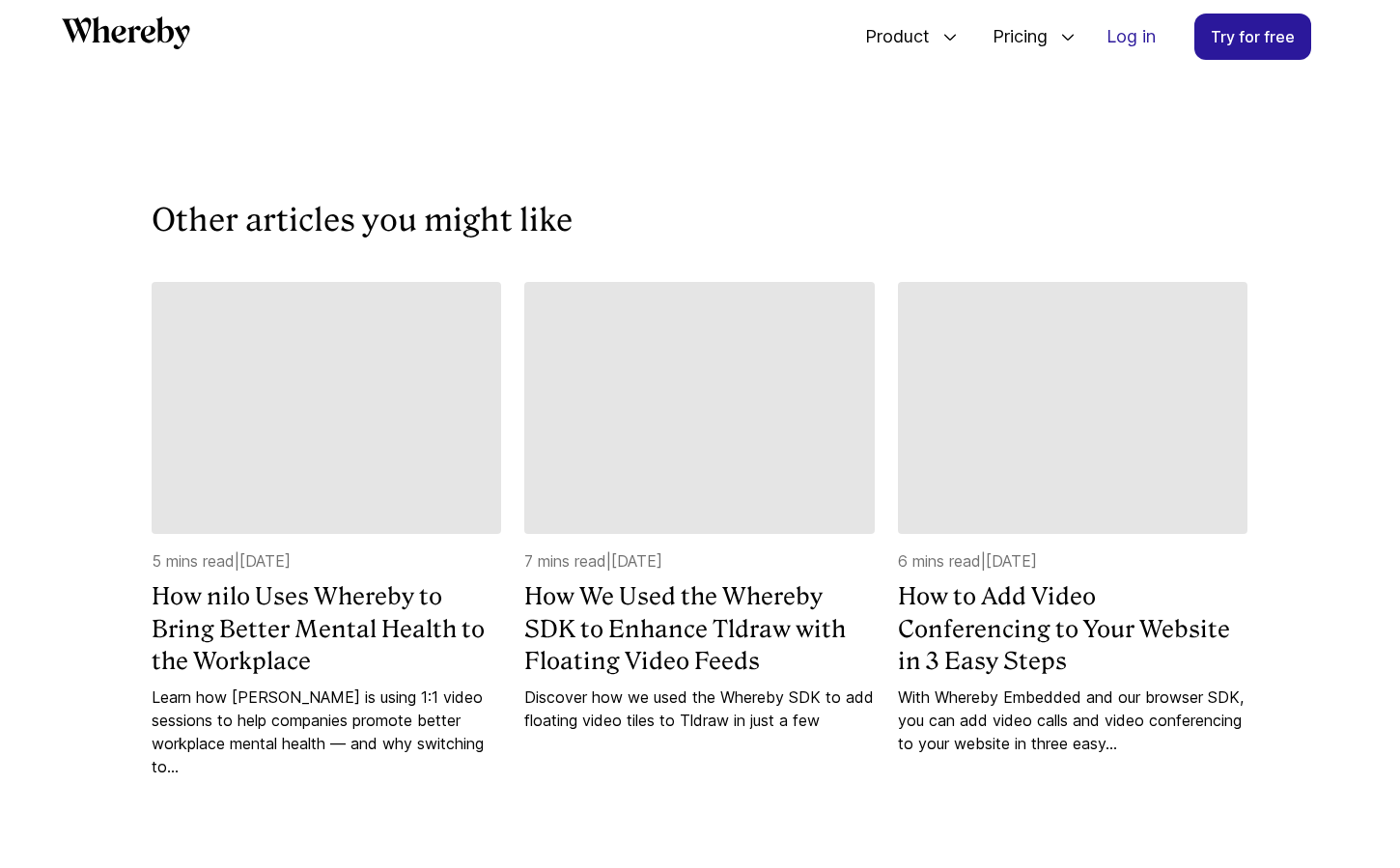
scroll to position [5685, 0]
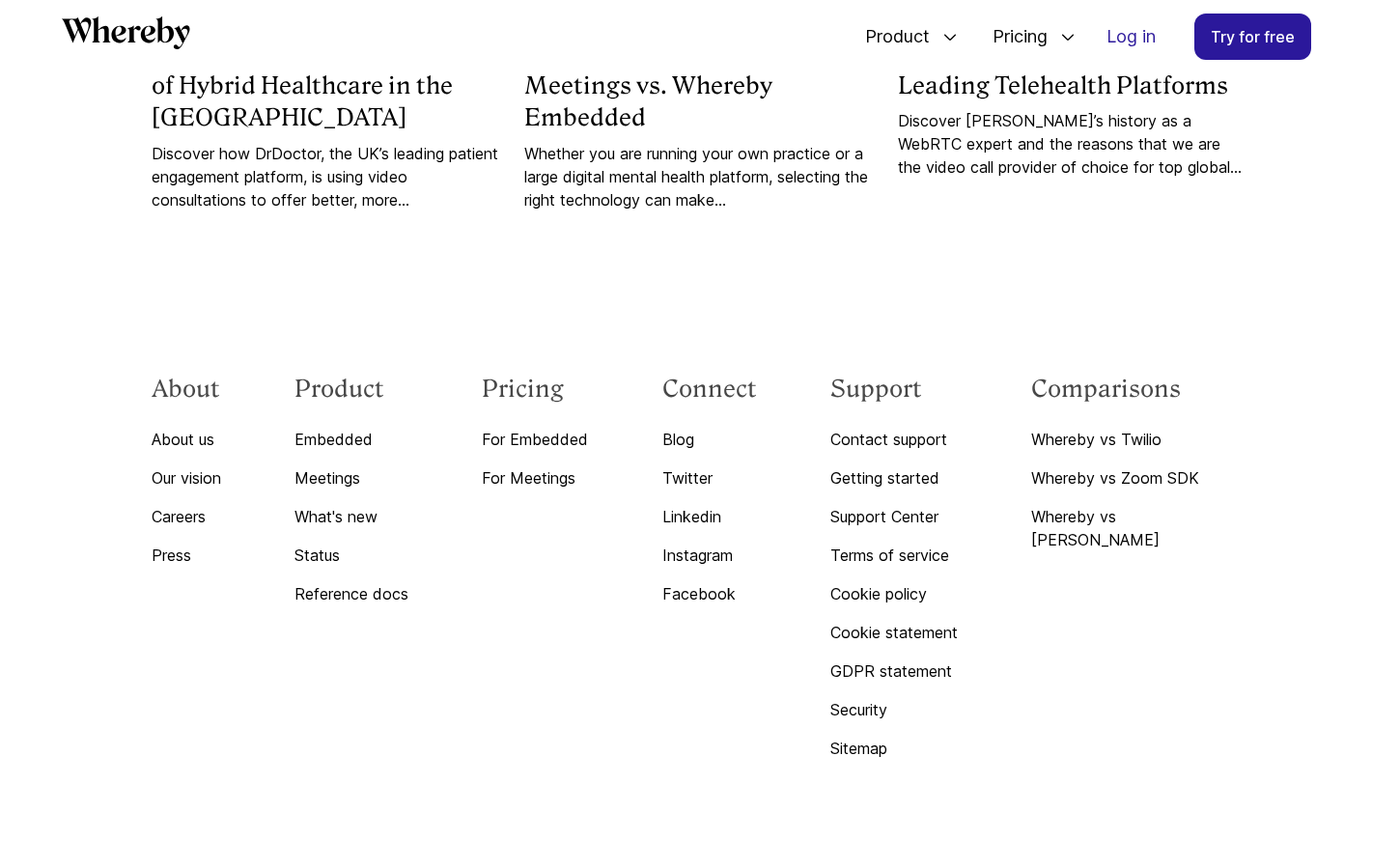
scroll to position [10390, 0]
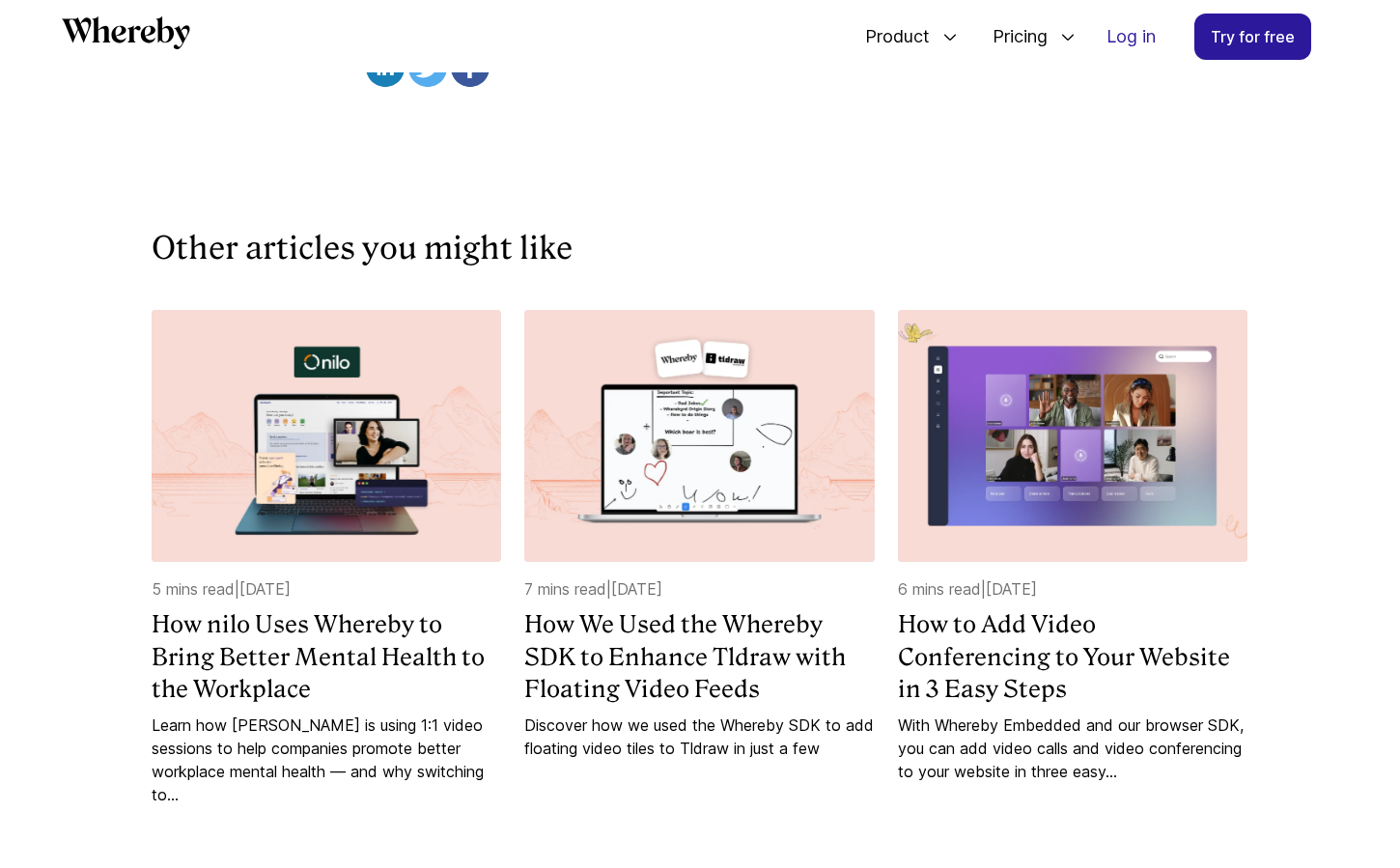
scroll to position [6127, 0]
